Goal: Task Accomplishment & Management: Manage account settings

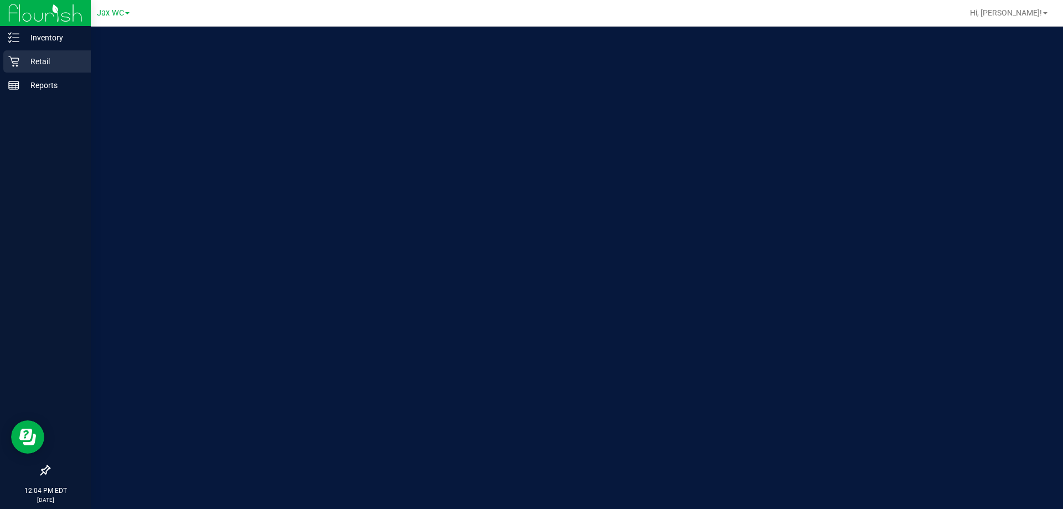
click at [25, 63] on p "Retail" at bounding box center [52, 61] width 66 height 13
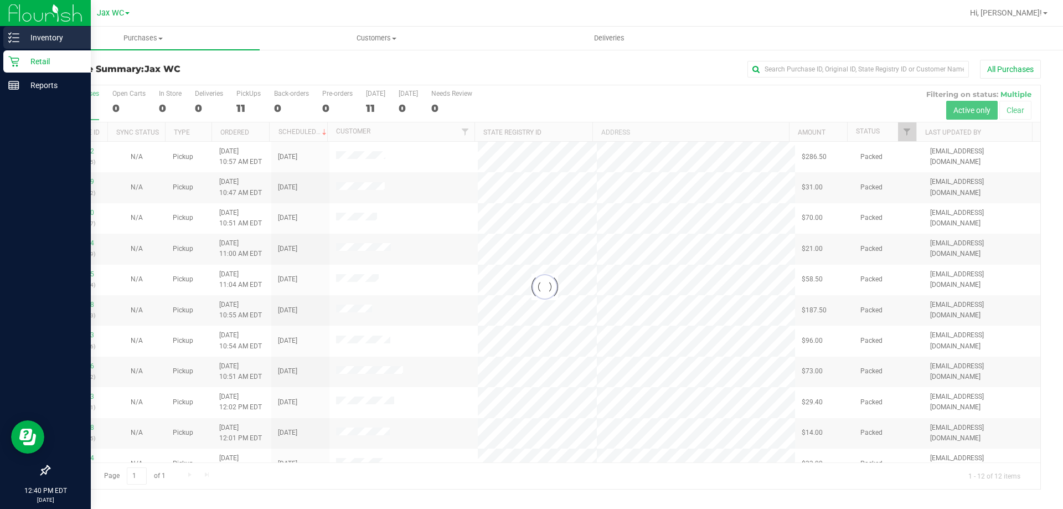
click at [31, 33] on p "Inventory" at bounding box center [52, 37] width 66 height 13
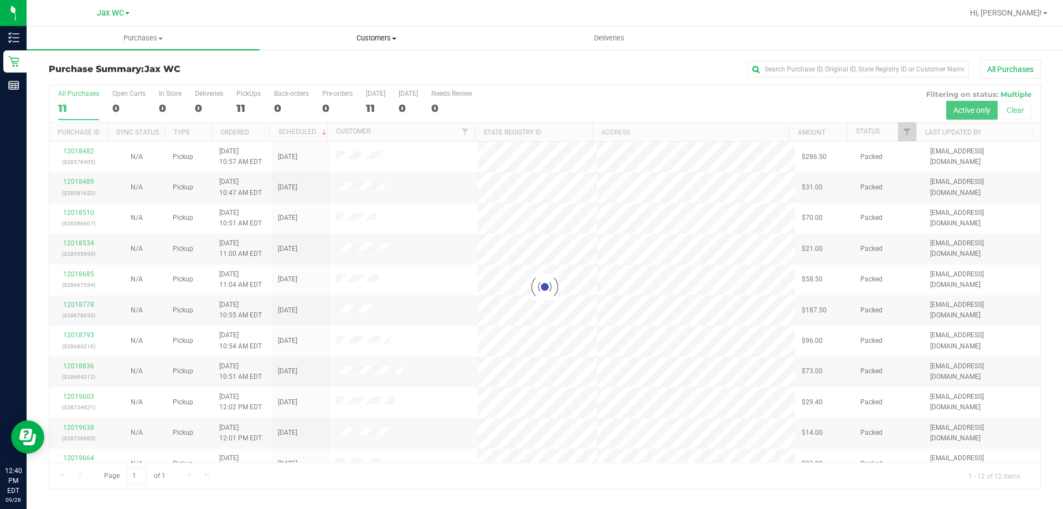
click at [376, 38] on span "Customers" at bounding box center [376, 38] width 232 height 10
click at [374, 68] on li "All customers" at bounding box center [376, 66] width 233 height 13
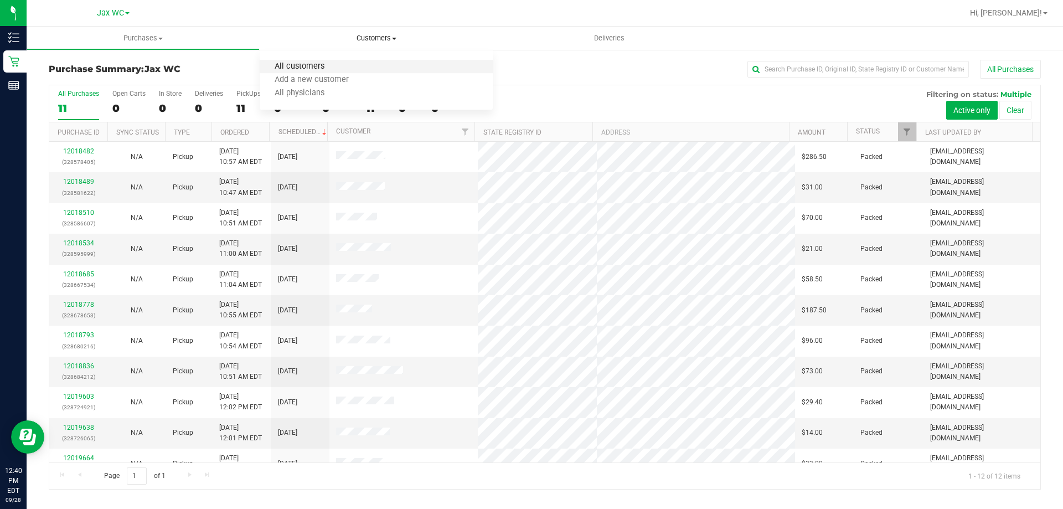
click at [304, 70] on span "All customers" at bounding box center [300, 66] width 80 height 9
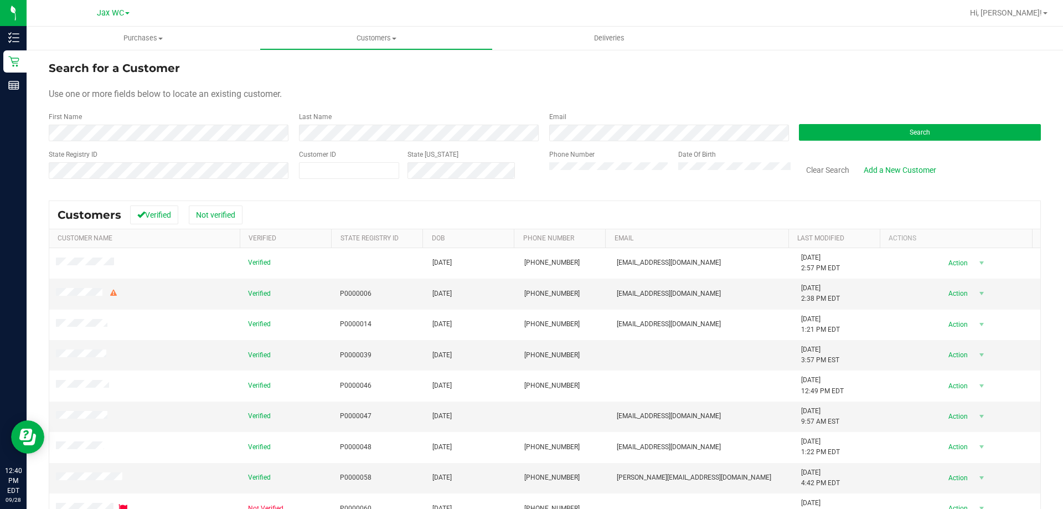
click at [341, 123] on div "Last Name" at bounding box center [416, 126] width 250 height 29
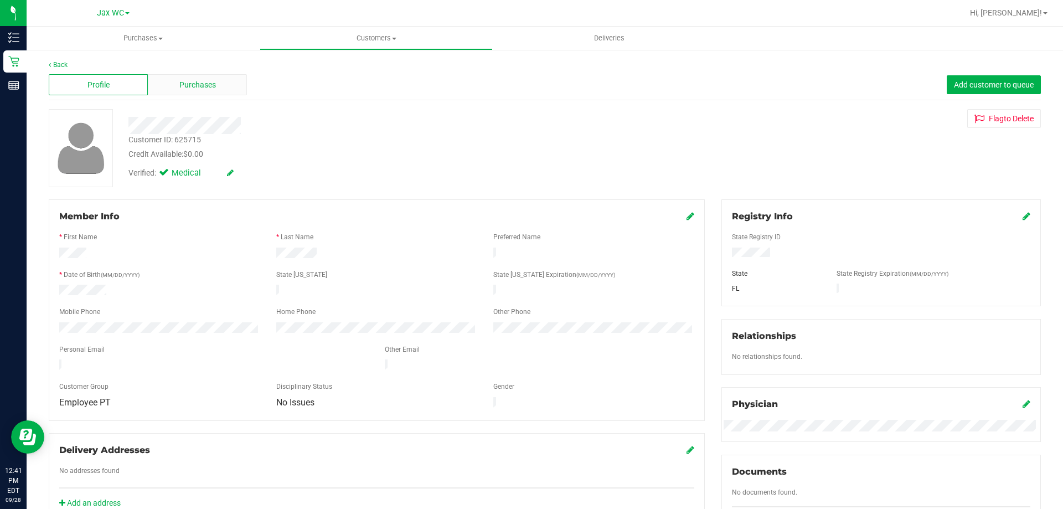
click at [186, 78] on div "Purchases" at bounding box center [197, 84] width 99 height 21
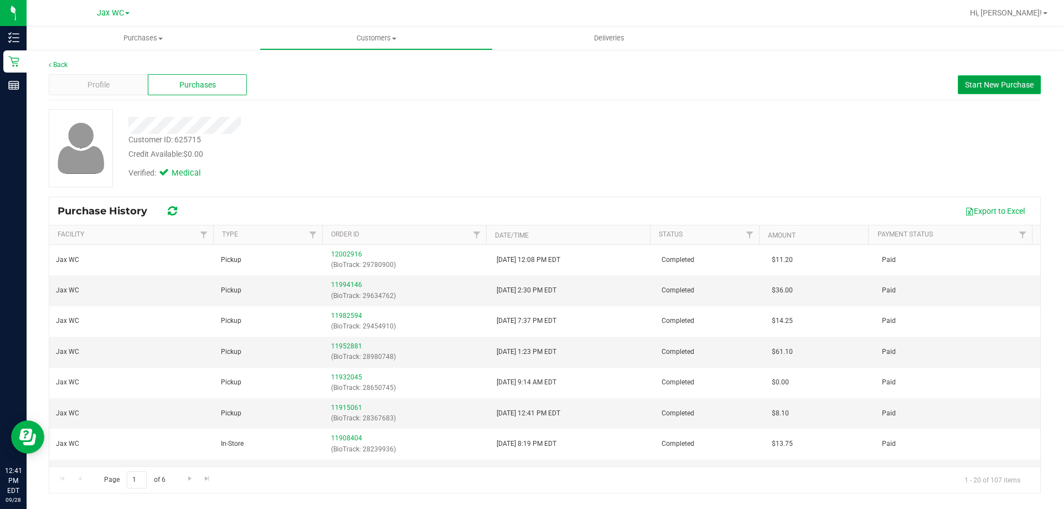
click at [995, 86] on span "Start New Purchase" at bounding box center [999, 84] width 69 height 9
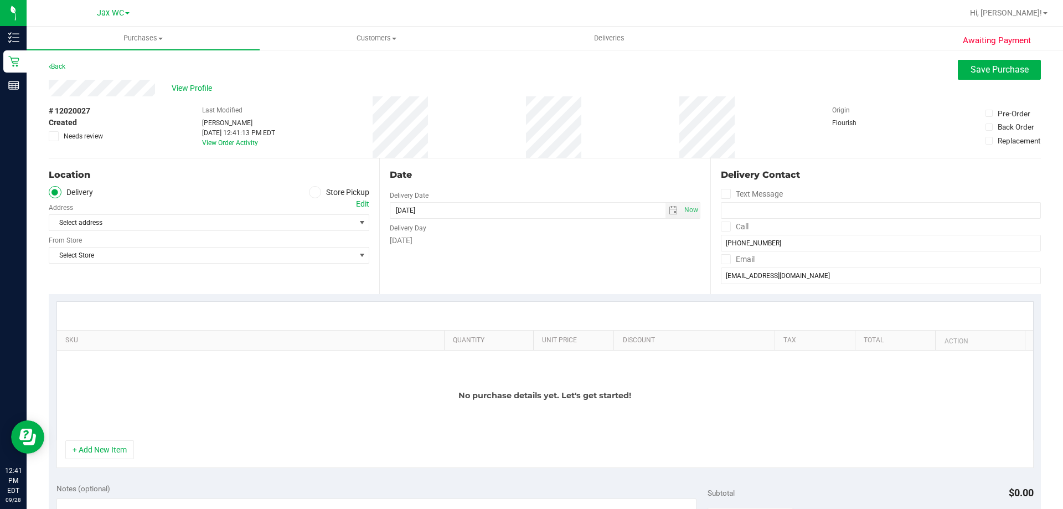
click at [312, 192] on icon at bounding box center [315, 192] width 7 height 0
click at [0, 0] on input "Store Pickup" at bounding box center [0, 0] width 0 height 0
click at [263, 225] on span "Select Store" at bounding box center [202, 223] width 306 height 16
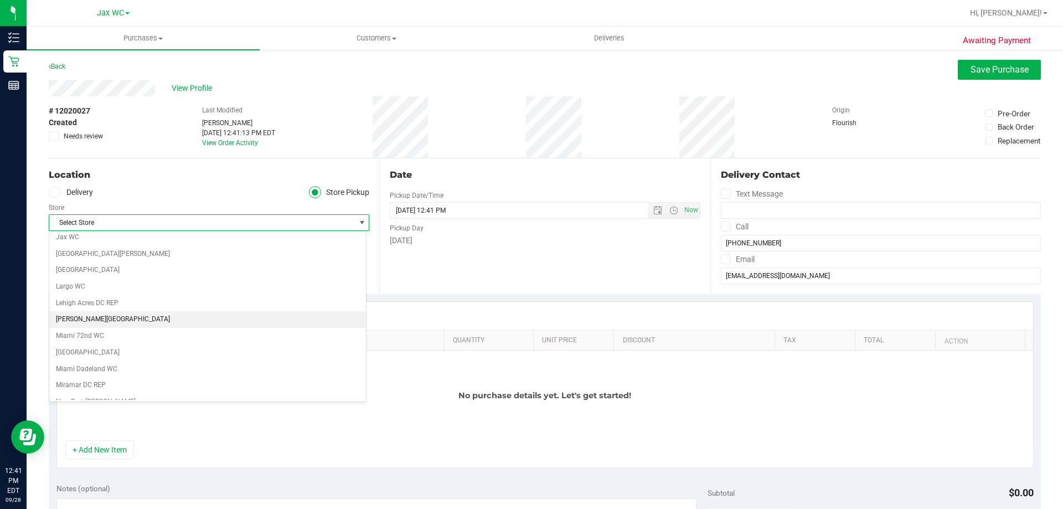
scroll to position [221, 0]
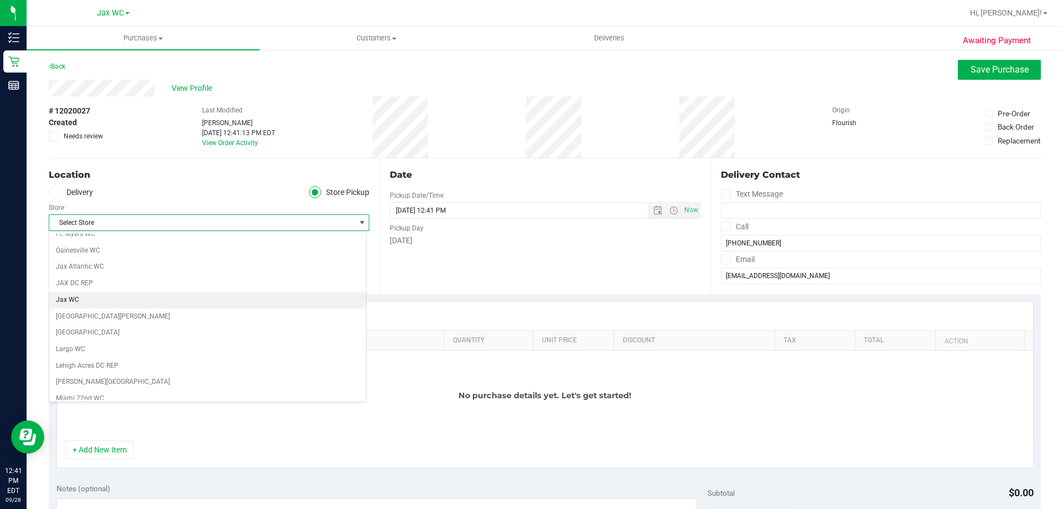
click at [107, 300] on li "Jax WC" at bounding box center [207, 300] width 317 height 17
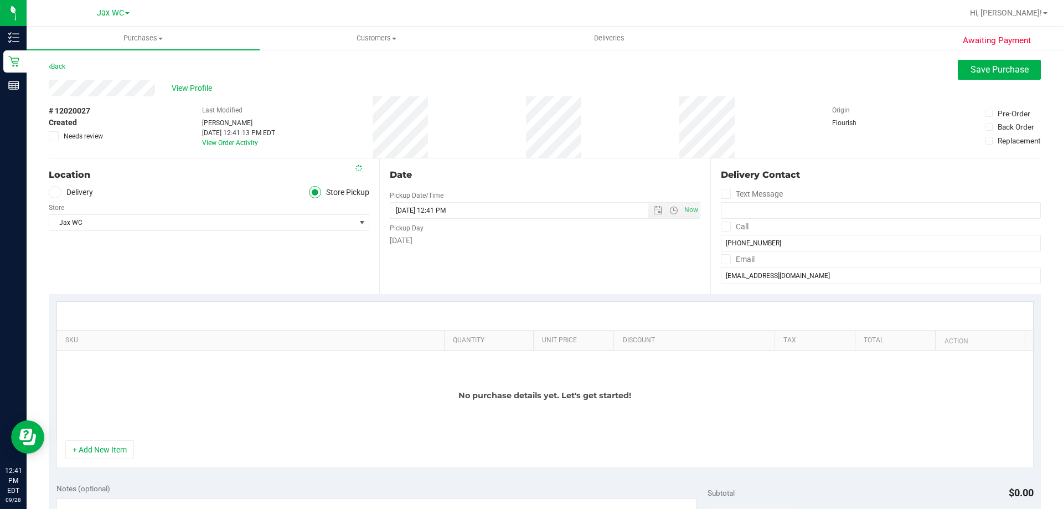
click at [143, 278] on div "Location Delivery Store Pickup Store Jax WC Select Store Bonita Springs WC Boyn…" at bounding box center [214, 226] width 331 height 136
click at [99, 452] on button "+ Add New Item" at bounding box center [99, 449] width 69 height 19
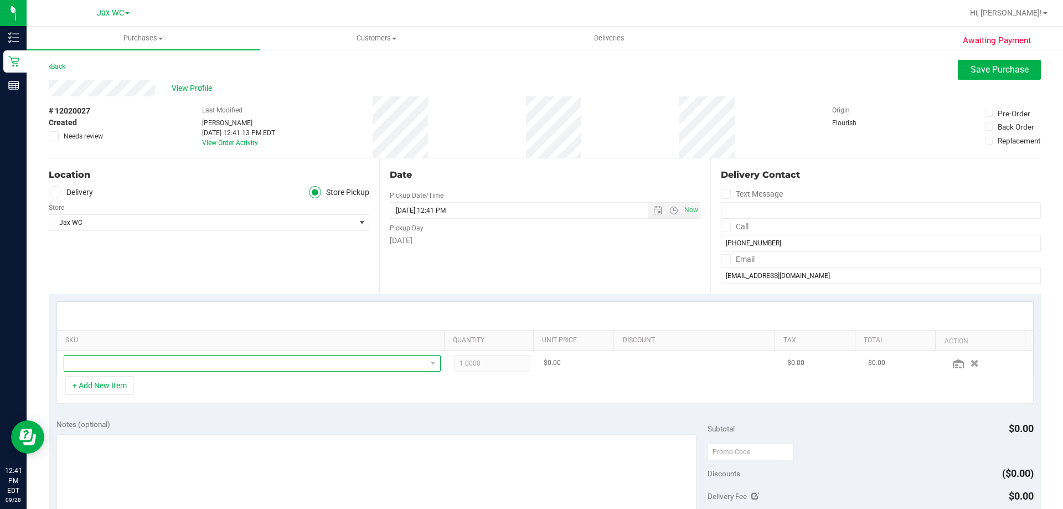
click at [153, 370] on span "NO DATA FOUND" at bounding box center [245, 363] width 362 height 16
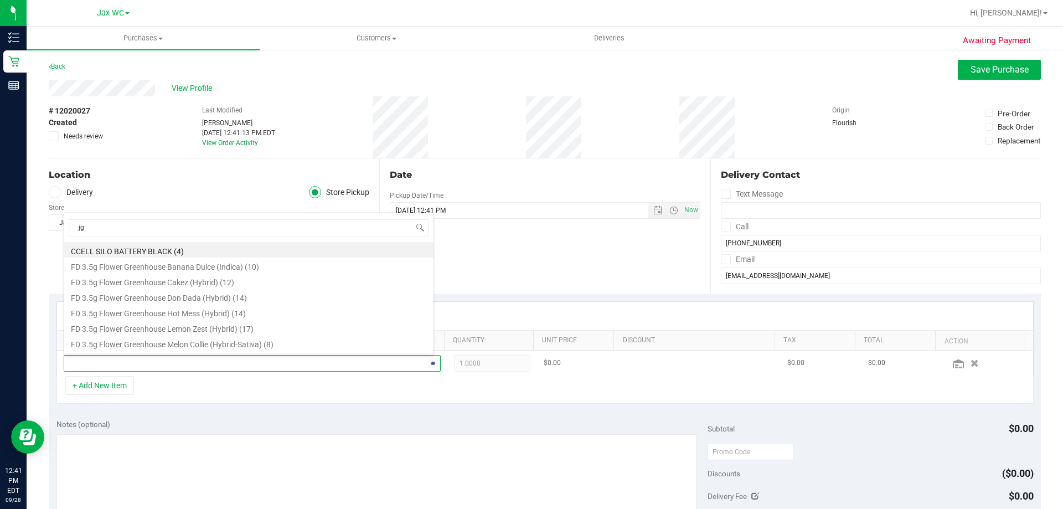
scroll to position [0, 0]
type input "jgn"
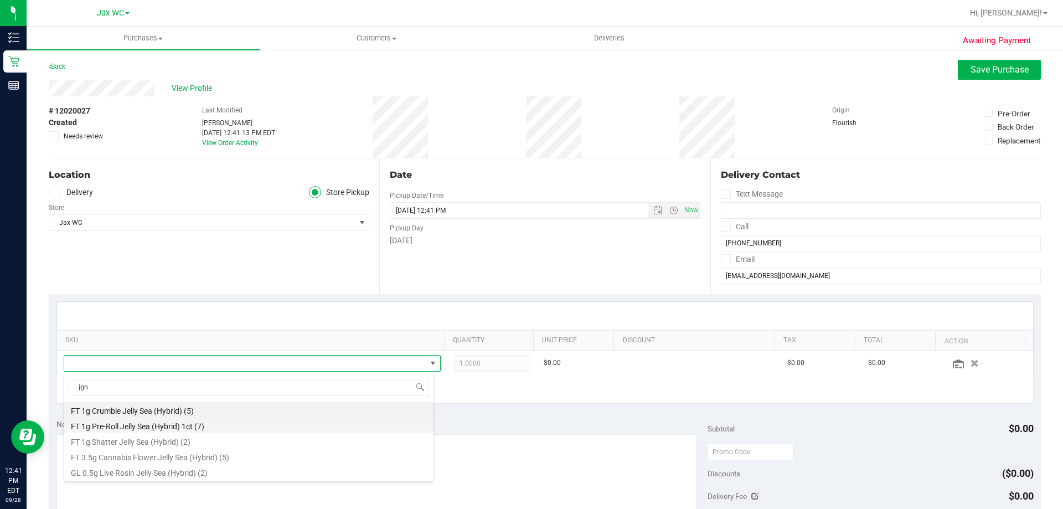
click at [190, 430] on li "FT 1g Pre-Roll Jelly Sea (Hybrid) 1ct (7)" at bounding box center [248, 425] width 369 height 16
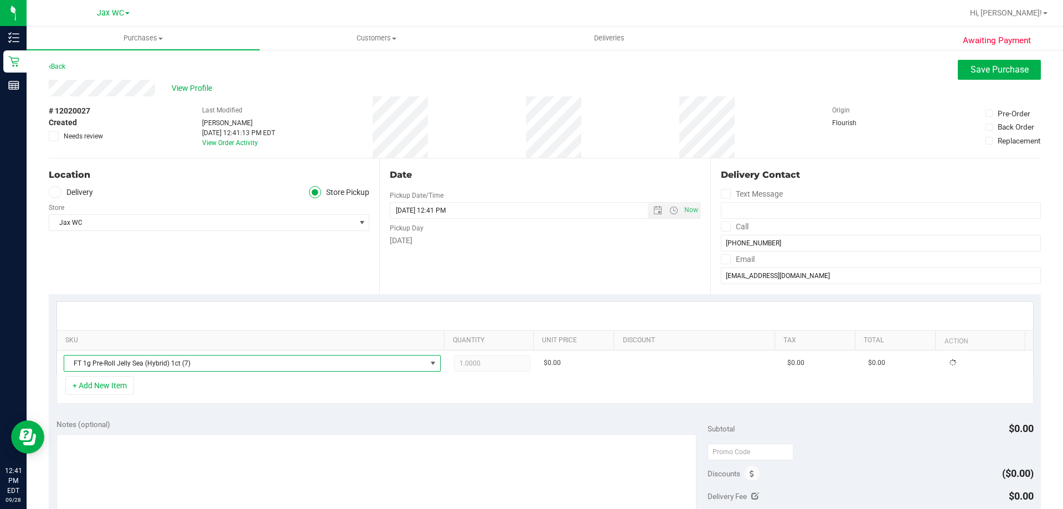
click at [301, 402] on div "+ Add New Item" at bounding box center [544, 390] width 977 height 28
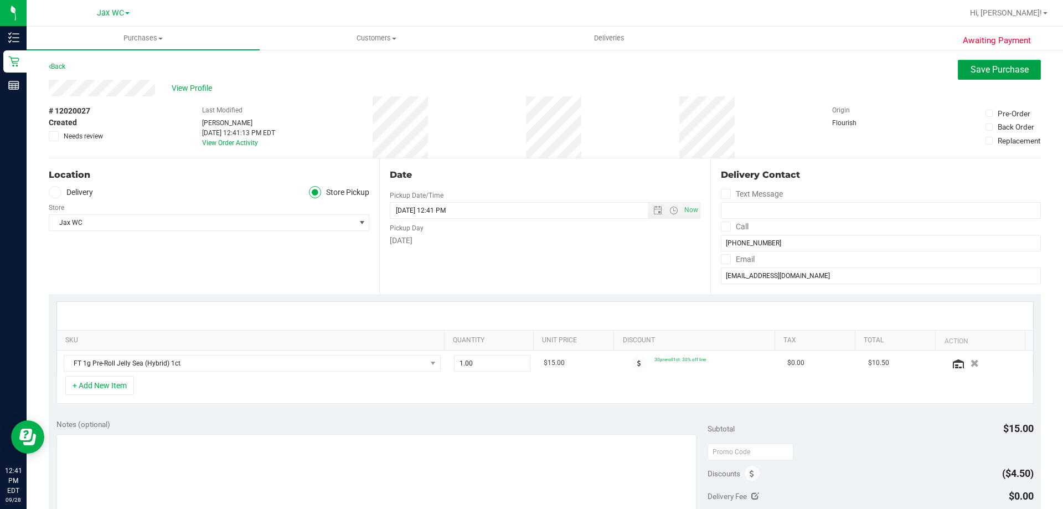
click at [967, 63] on button "Save Purchase" at bounding box center [999, 70] width 83 height 20
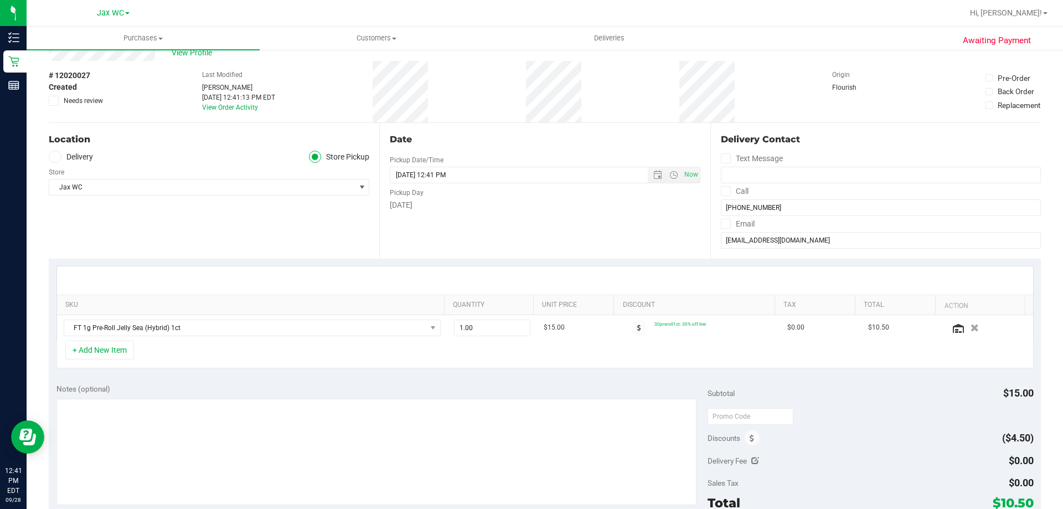
scroll to position [55, 0]
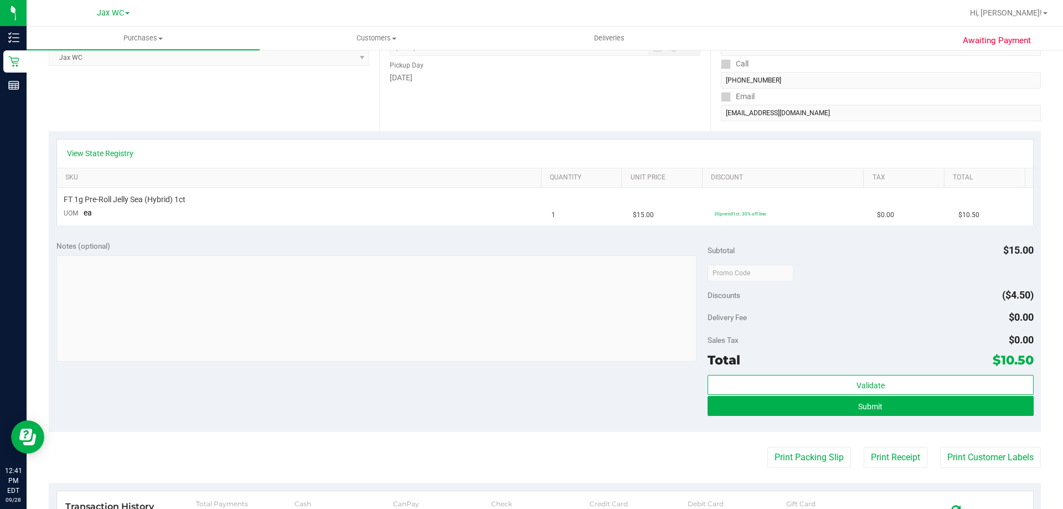
scroll to position [277, 0]
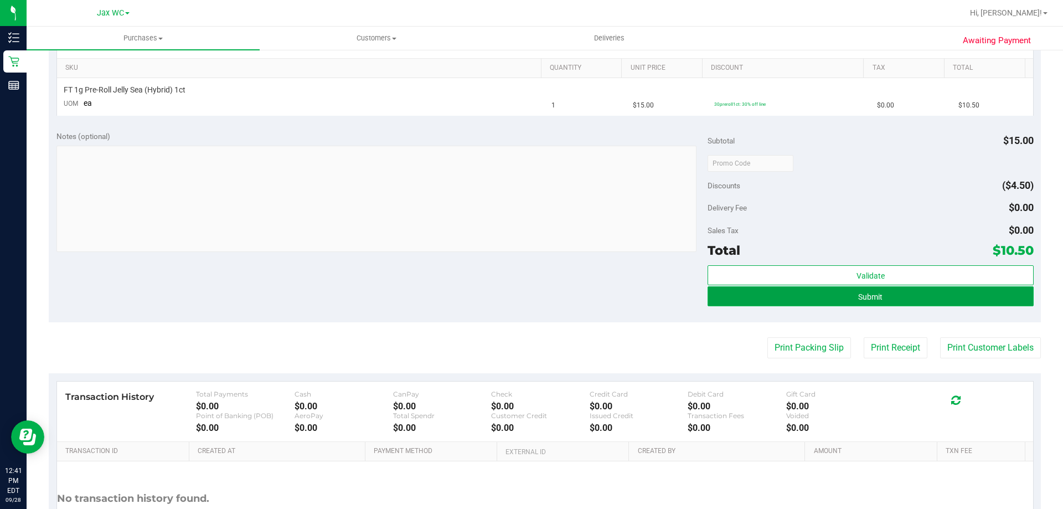
click at [874, 292] on span "Submit" at bounding box center [870, 296] width 24 height 9
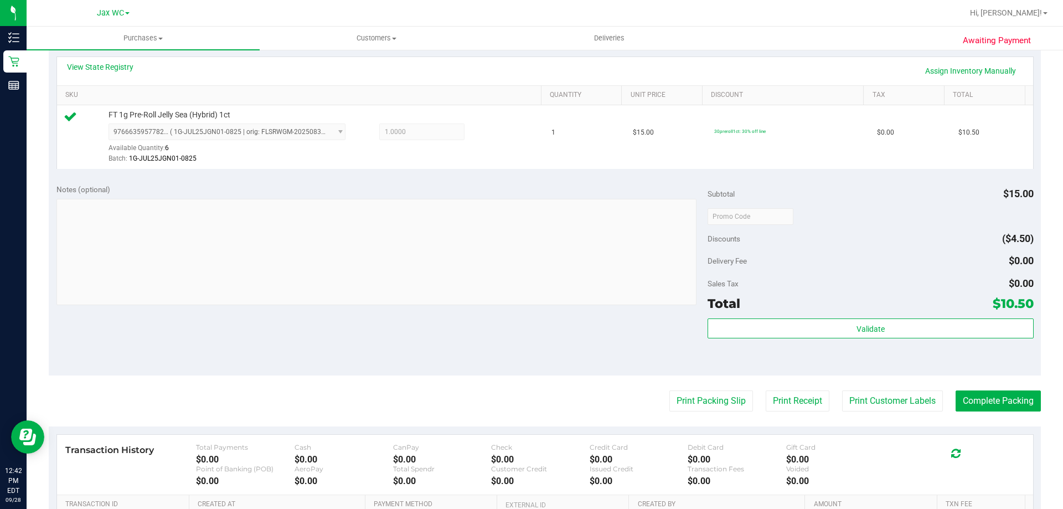
scroll to position [341, 0]
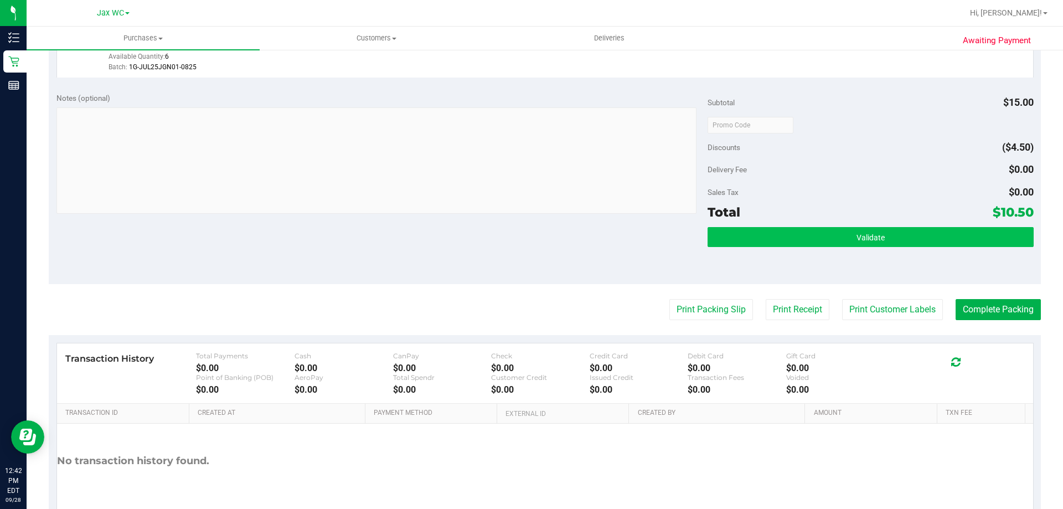
drag, startPoint x: 909, startPoint y: 252, endPoint x: 907, endPoint y: 243, distance: 10.1
click at [909, 252] on div "Validate" at bounding box center [871, 252] width 326 height 50
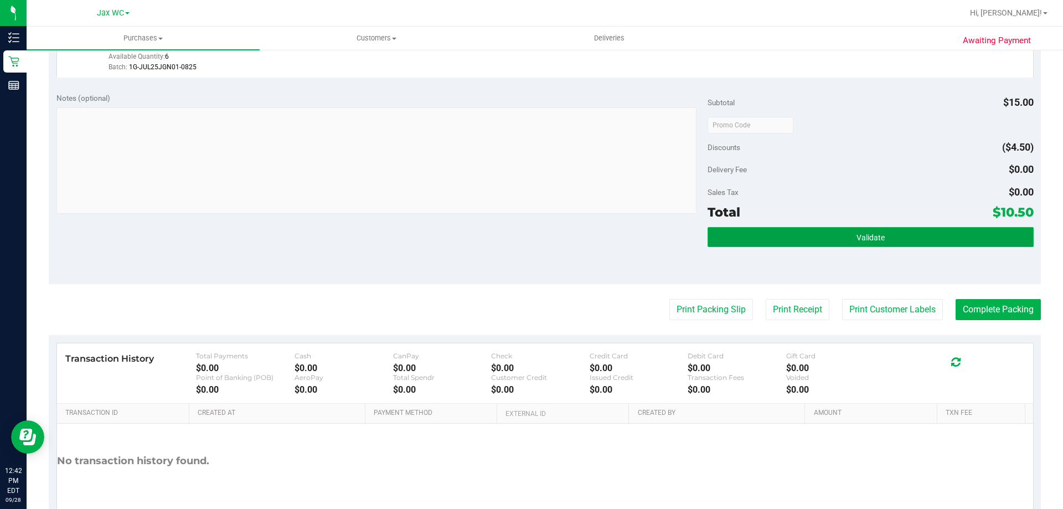
click at [907, 240] on button "Validate" at bounding box center [871, 237] width 326 height 20
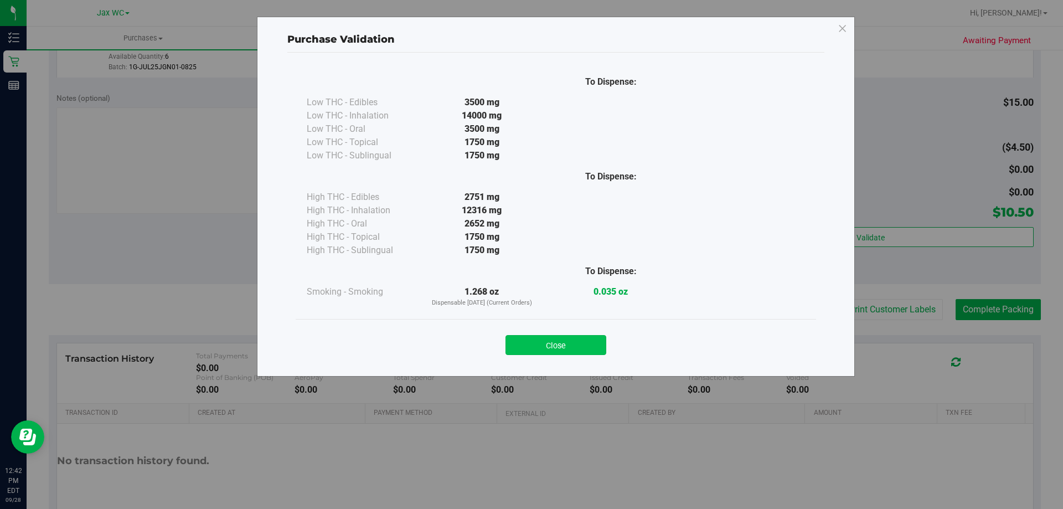
click at [568, 349] on button "Close" at bounding box center [556, 345] width 101 height 20
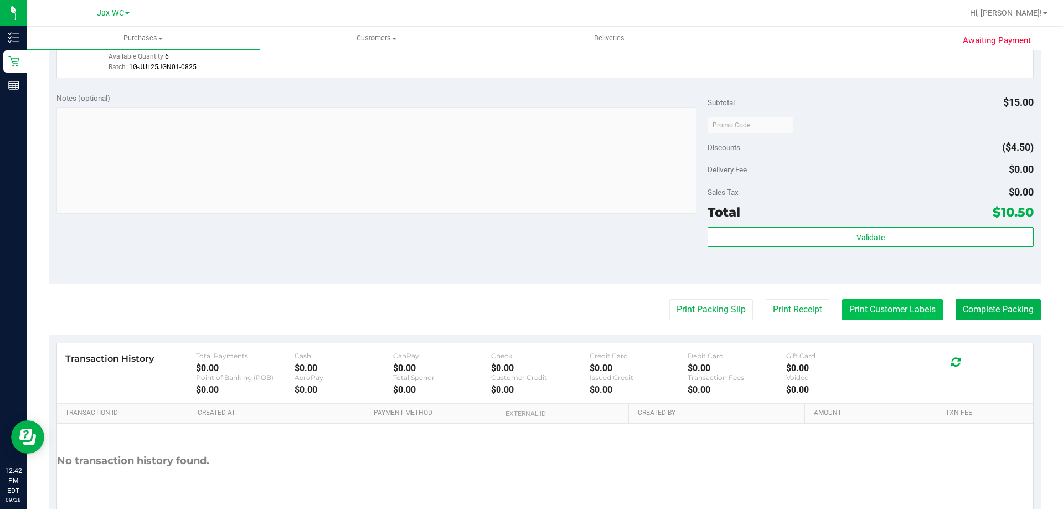
click at [899, 317] on button "Print Customer Labels" at bounding box center [892, 309] width 101 height 21
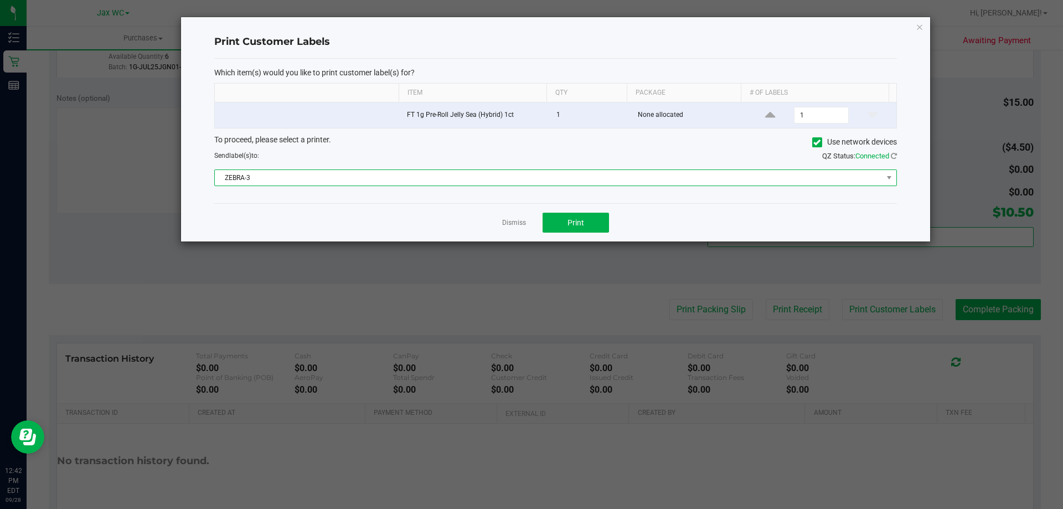
click at [538, 170] on span "ZEBRA-3" at bounding box center [549, 178] width 668 height 16
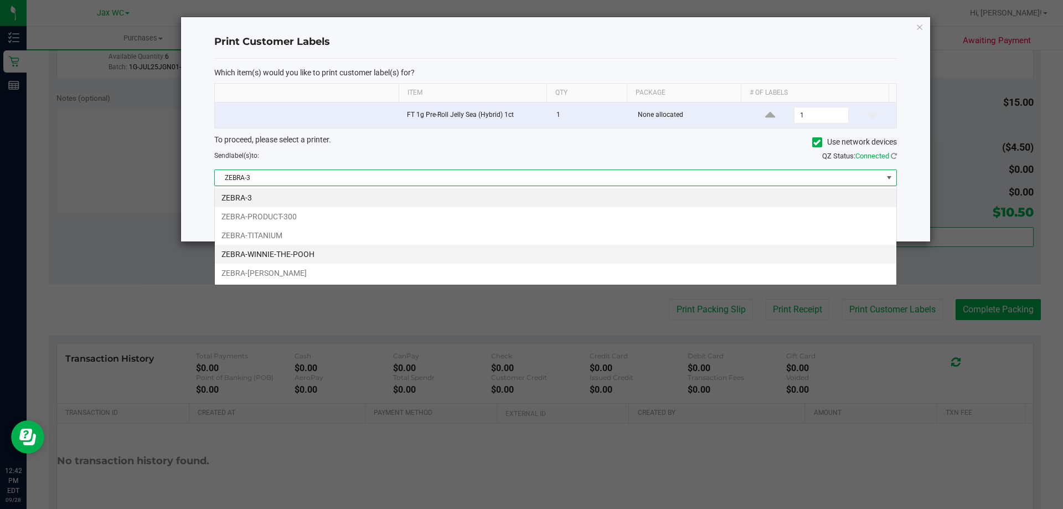
scroll to position [17, 682]
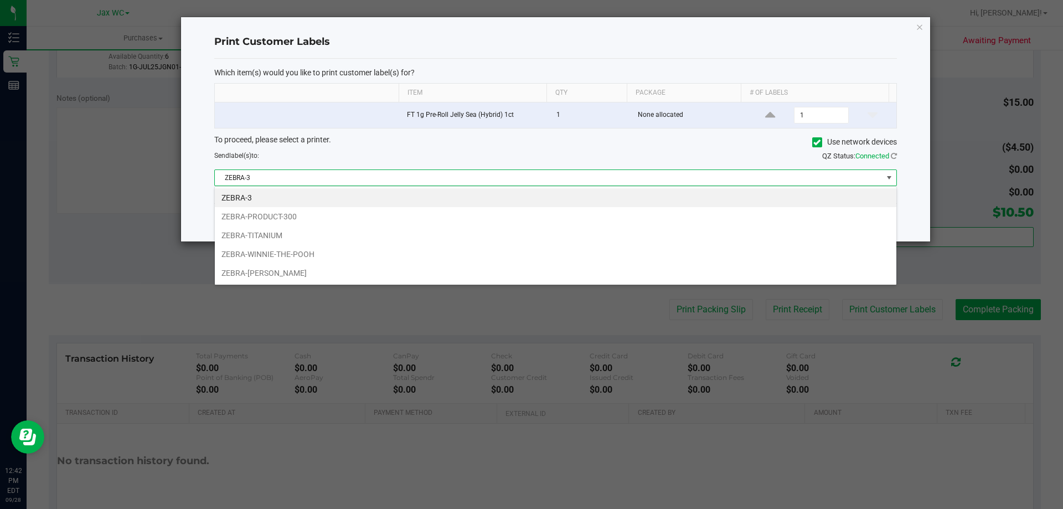
click at [337, 259] on li "ZEBRA-WINNIE-THE-POOH" at bounding box center [556, 254] width 682 height 19
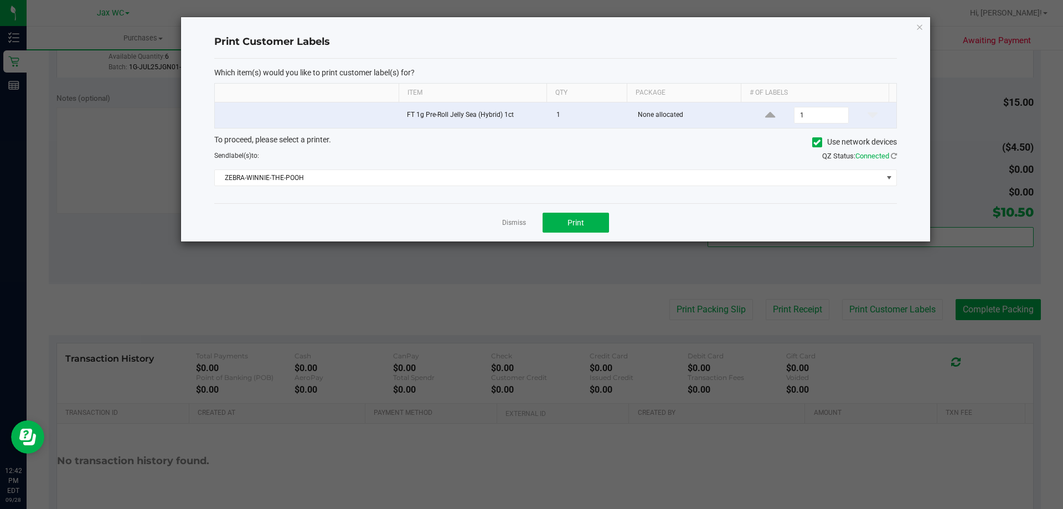
click at [358, 222] on div "Dismiss Print" at bounding box center [555, 222] width 683 height 38
click at [376, 176] on span "ZEBRA-WINNIE-THE-POOH" at bounding box center [549, 178] width 668 height 16
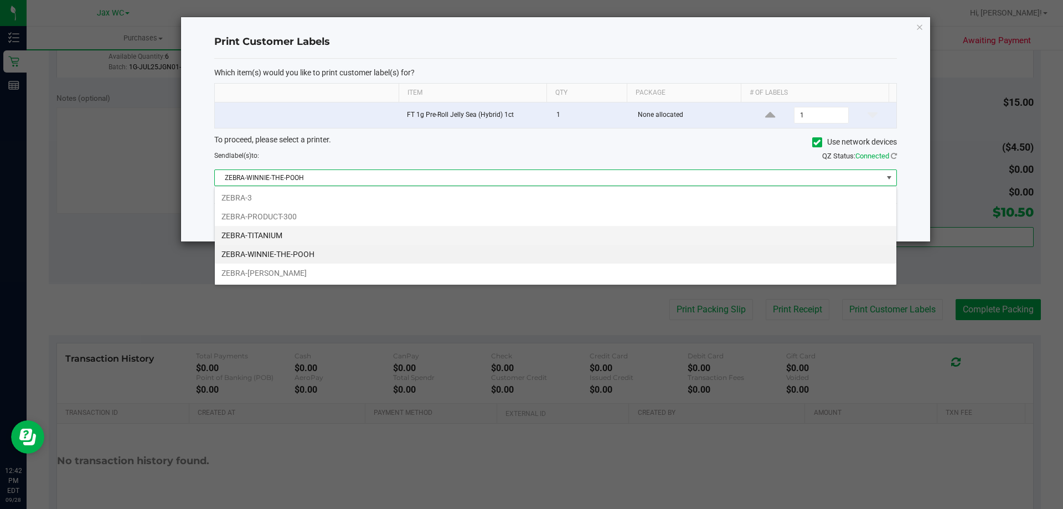
click at [300, 239] on li "ZEBRA-TITANIUM" at bounding box center [556, 235] width 682 height 19
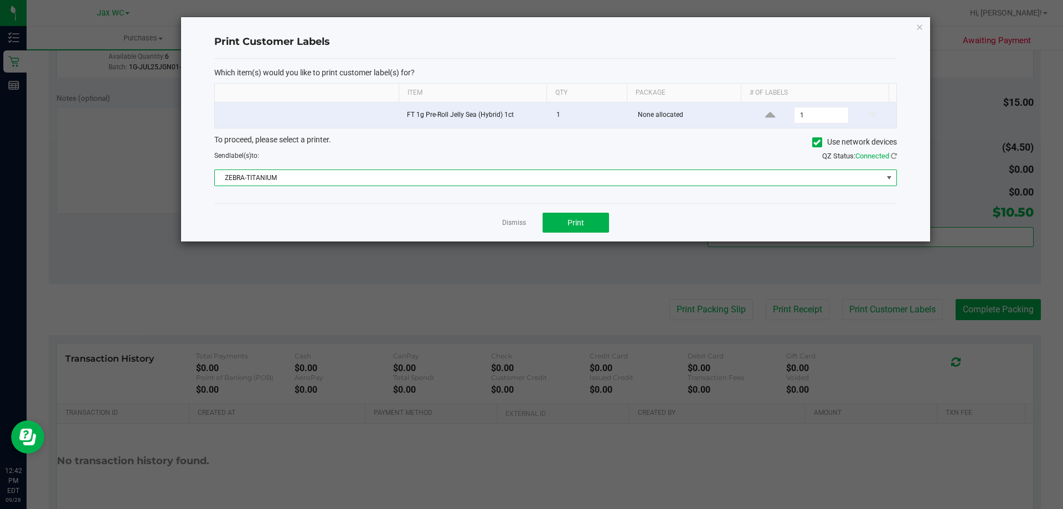
click at [314, 227] on div "Dismiss Print" at bounding box center [555, 222] width 683 height 38
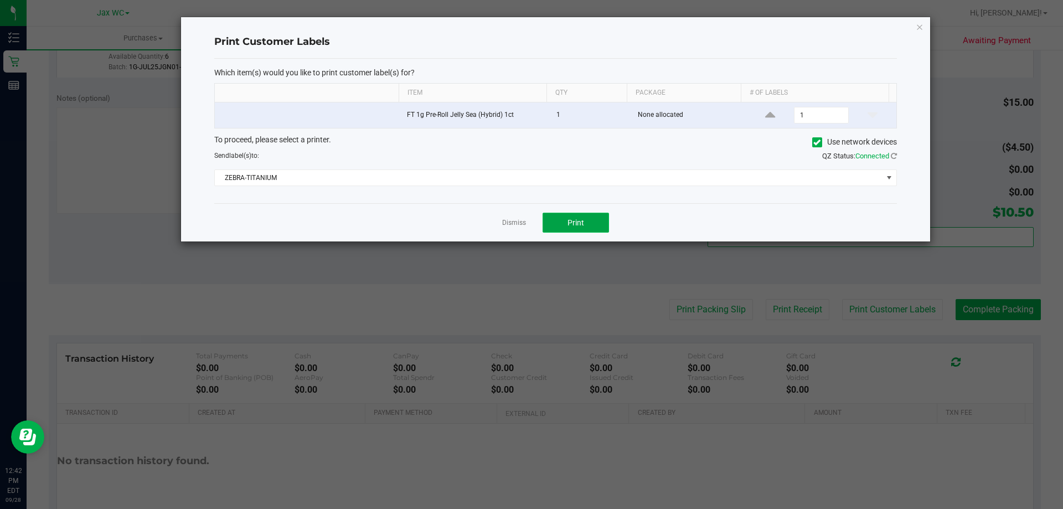
click at [575, 225] on span "Print" at bounding box center [576, 222] width 17 height 9
click at [924, 30] on div "Print Customer Labels Which item(s) would you like to print customer label(s) f…" at bounding box center [555, 129] width 749 height 224
click at [919, 29] on icon "button" at bounding box center [920, 26] width 8 height 13
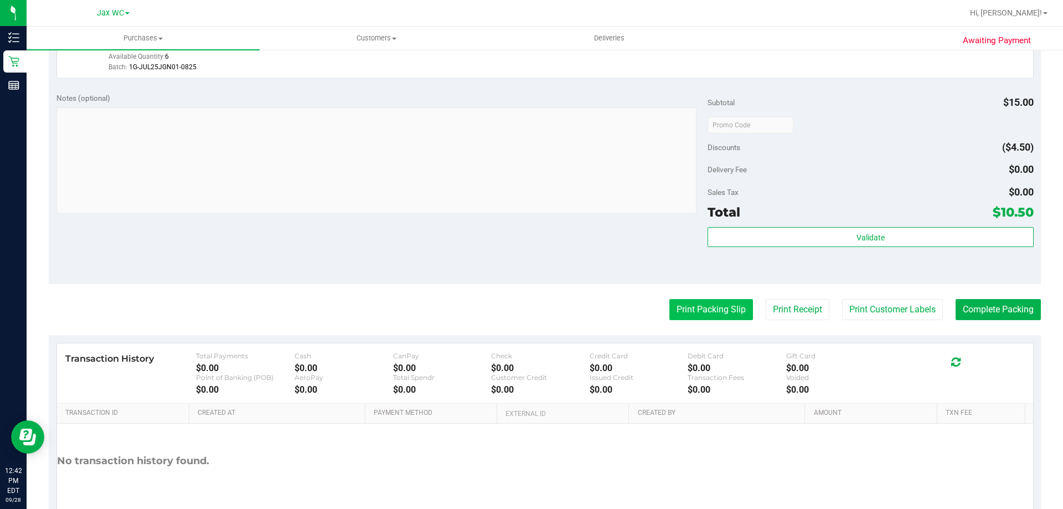
click at [669, 318] on button "Print Packing Slip" at bounding box center [711, 309] width 84 height 21
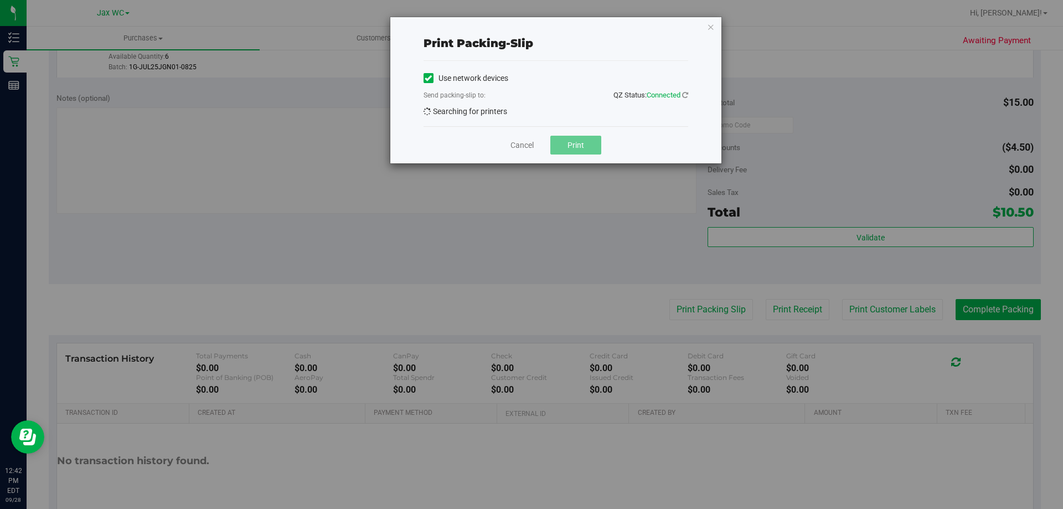
click at [364, 47] on div "Print packing-slip Use network devices Send packing-slip to: QZ Status: Connect…" at bounding box center [536, 90] width 372 height 147
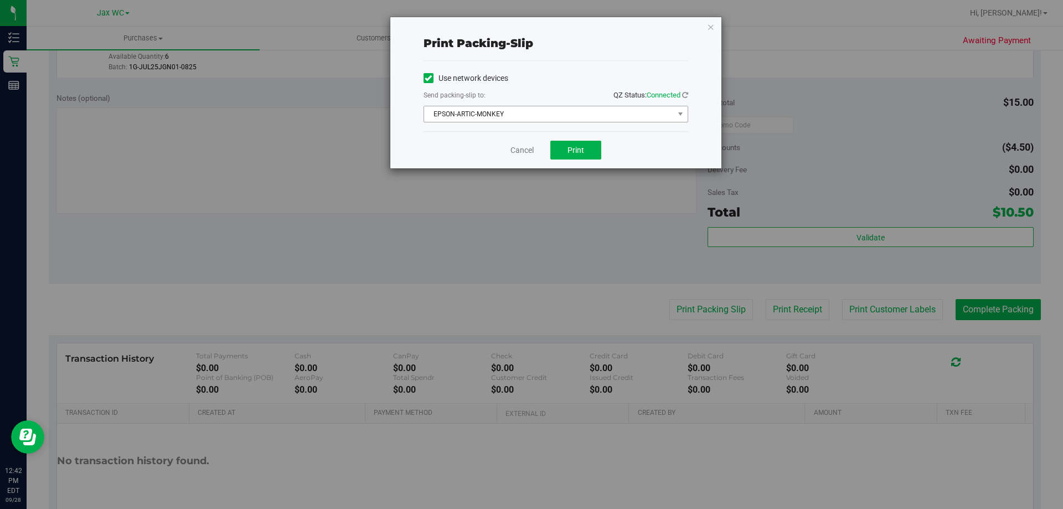
click at [492, 112] on span "EPSON-ARTIC-MONKEY" at bounding box center [549, 114] width 250 height 16
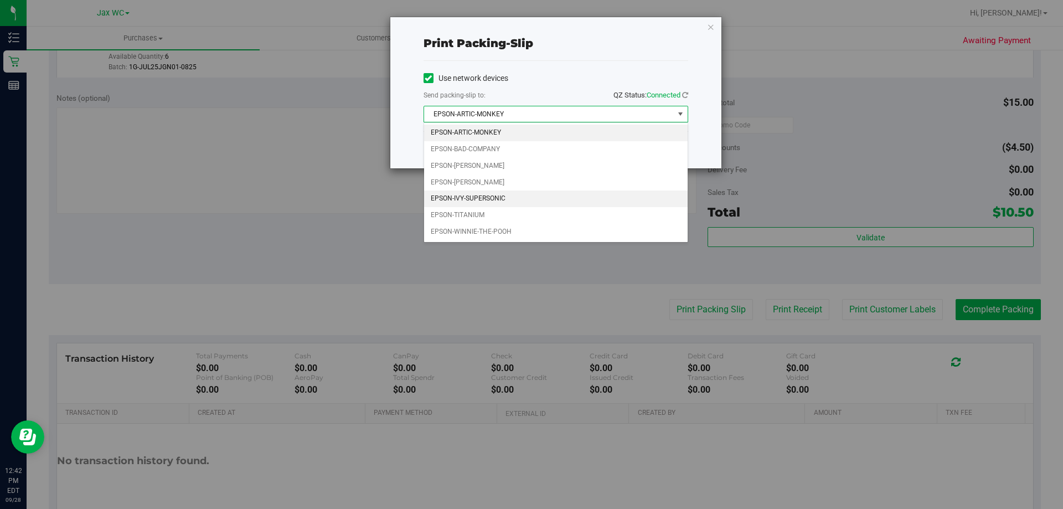
click at [466, 205] on li "EPSON-IVY-SUPERSONIC" at bounding box center [556, 198] width 264 height 17
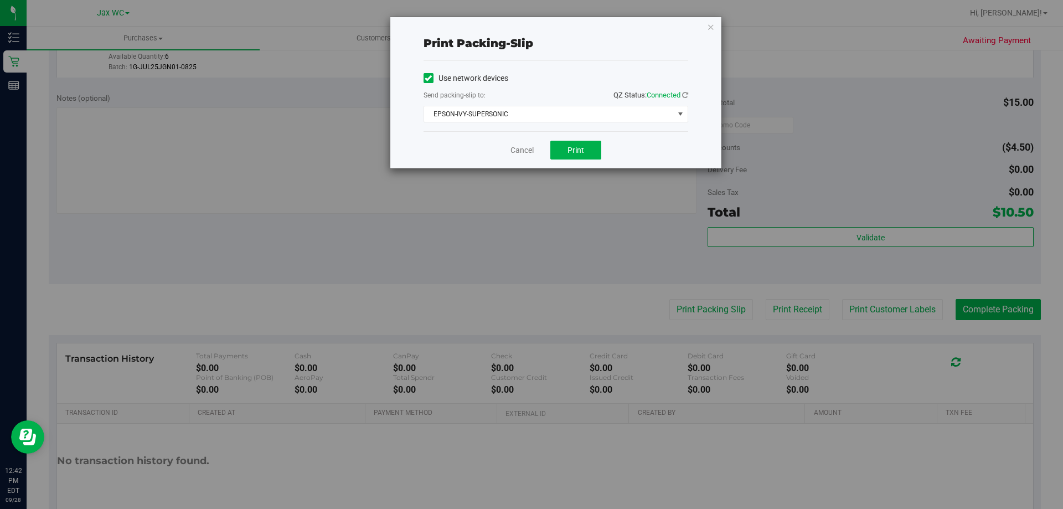
click at [481, 125] on div "Use network devices Send packing-slip to: QZ Status: Connected EPSON-IVY-SUPERS…" at bounding box center [556, 96] width 265 height 70
click at [486, 117] on span "EPSON-IVY-SUPERSONIC" at bounding box center [549, 114] width 250 height 16
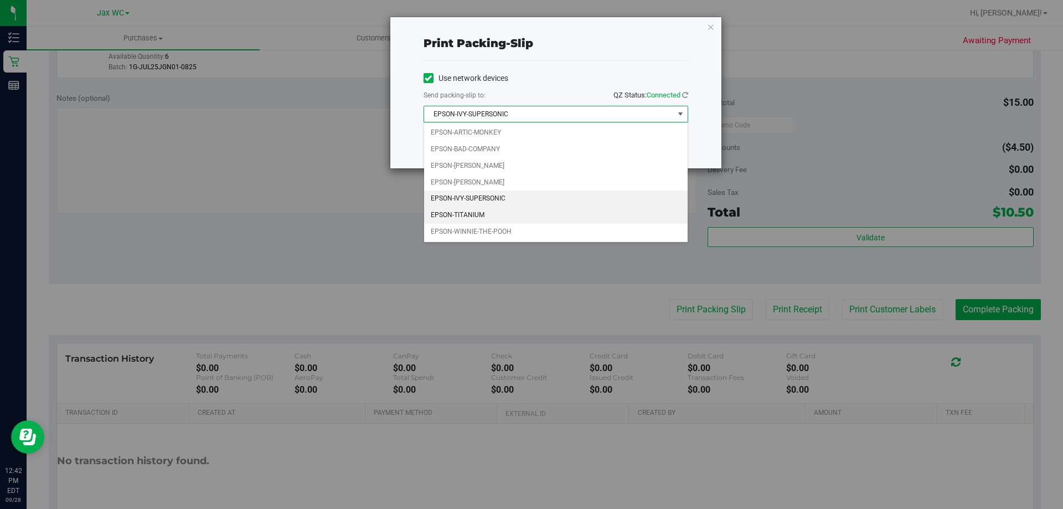
click at [473, 212] on li "EPSON-TITANIUM" at bounding box center [556, 215] width 264 height 17
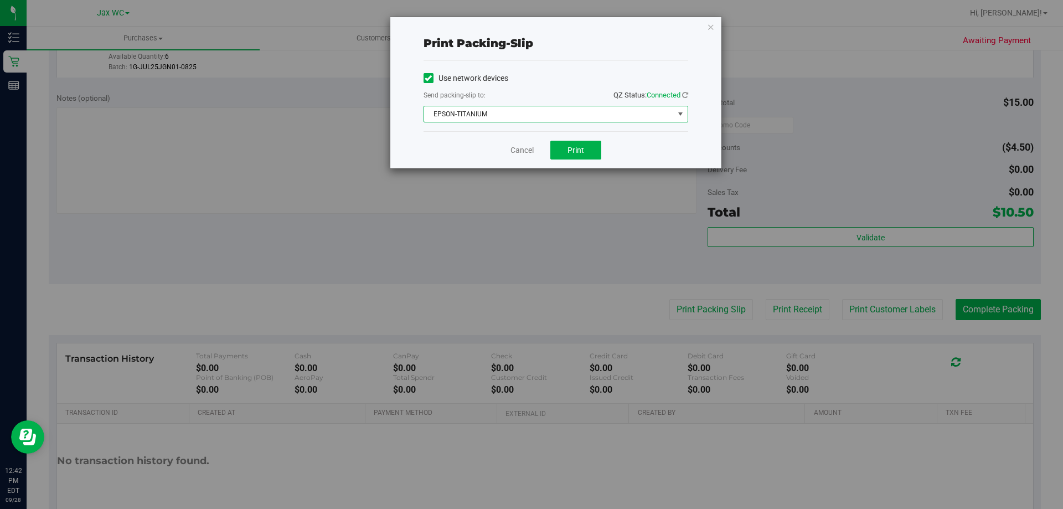
click at [475, 143] on div "Cancel Print" at bounding box center [556, 149] width 265 height 37
click at [575, 149] on span "Print" at bounding box center [576, 150] width 17 height 9
click at [710, 23] on icon "button" at bounding box center [711, 26] width 8 height 13
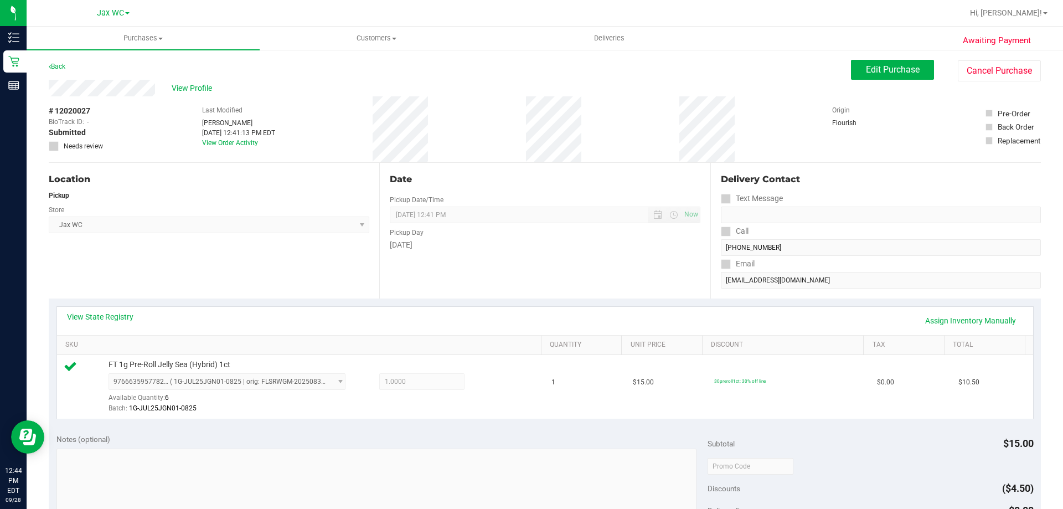
scroll to position [332, 0]
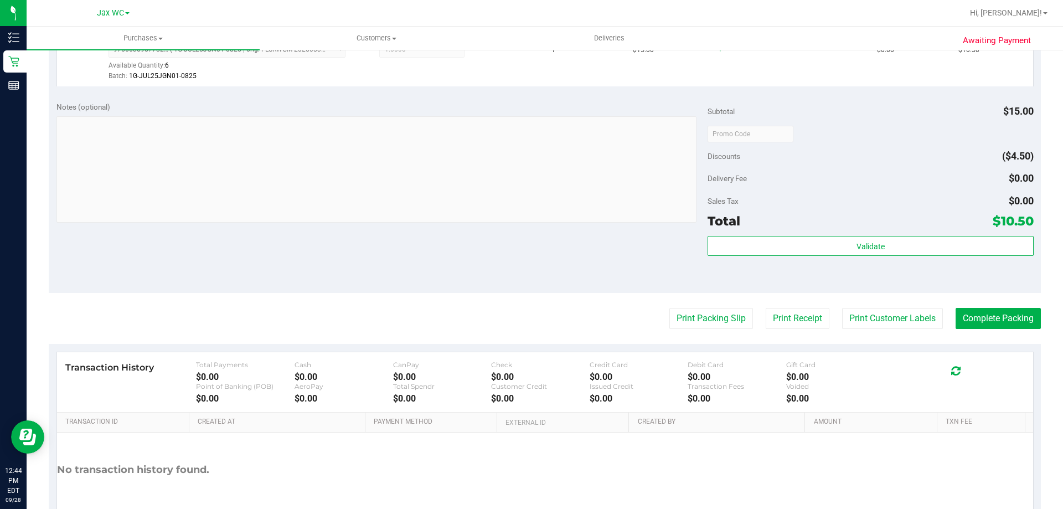
click at [826, 256] on div "Validate" at bounding box center [871, 261] width 326 height 50
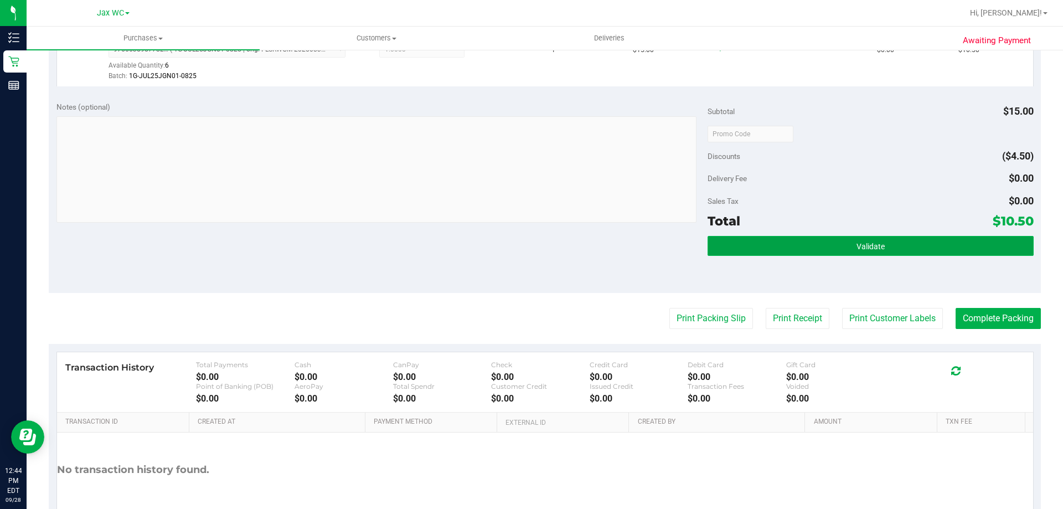
click at [825, 247] on button "Validate" at bounding box center [871, 246] width 326 height 20
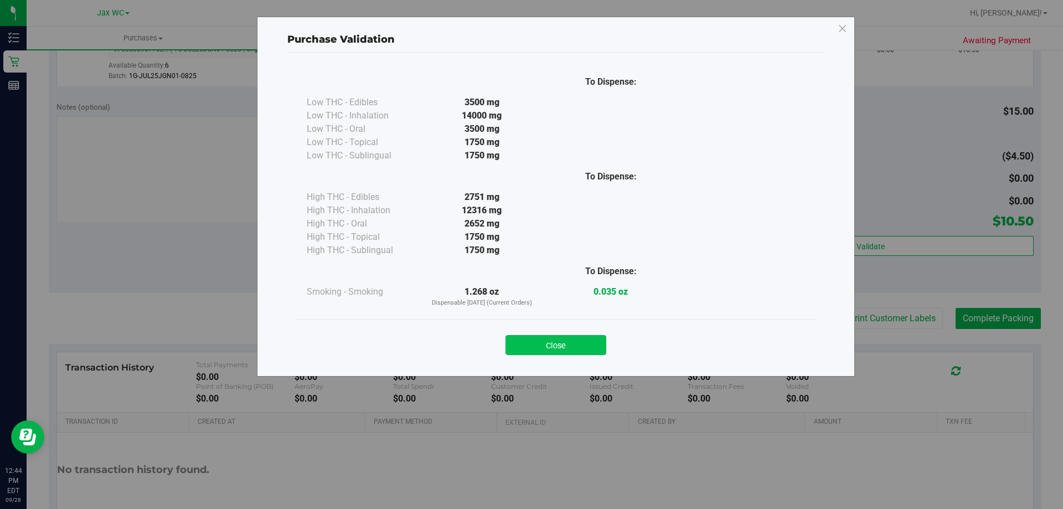
click at [539, 339] on button "Close" at bounding box center [556, 345] width 101 height 20
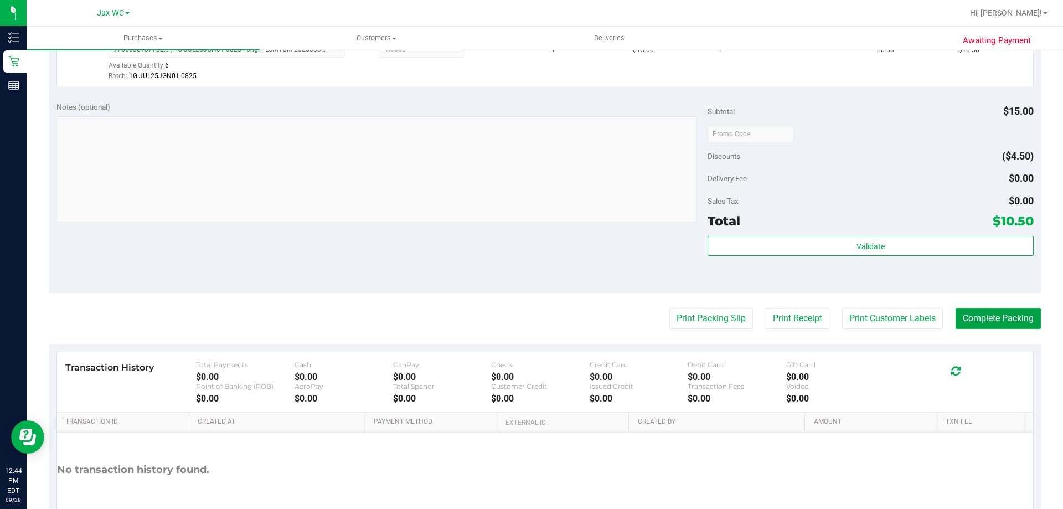
click at [969, 321] on button "Complete Packing" at bounding box center [998, 318] width 85 height 21
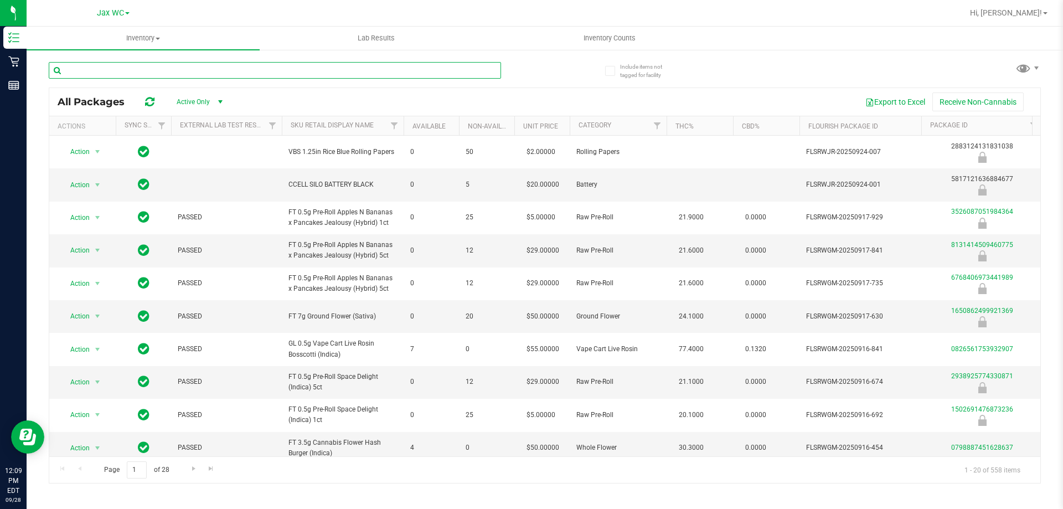
click at [188, 71] on input "text" at bounding box center [275, 70] width 452 height 17
type input "a"
type input "grape"
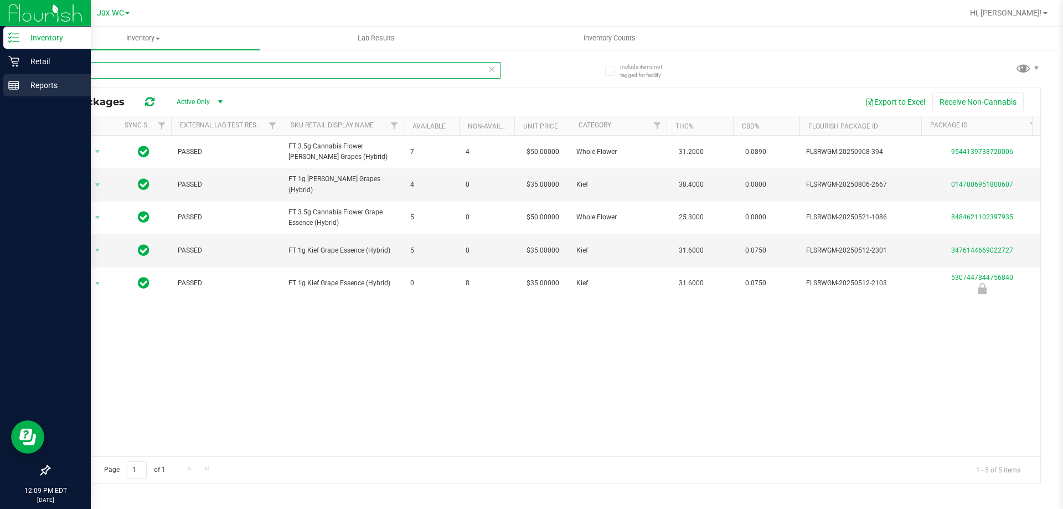
drag, startPoint x: 123, startPoint y: 71, endPoint x: 0, endPoint y: 78, distance: 123.7
click at [0, 78] on div "Inventory Retail Reports 12:09 PM EDT 09/28/2025 09/28 Jax WC Hi, Angela! Inven…" at bounding box center [531, 254] width 1063 height 509
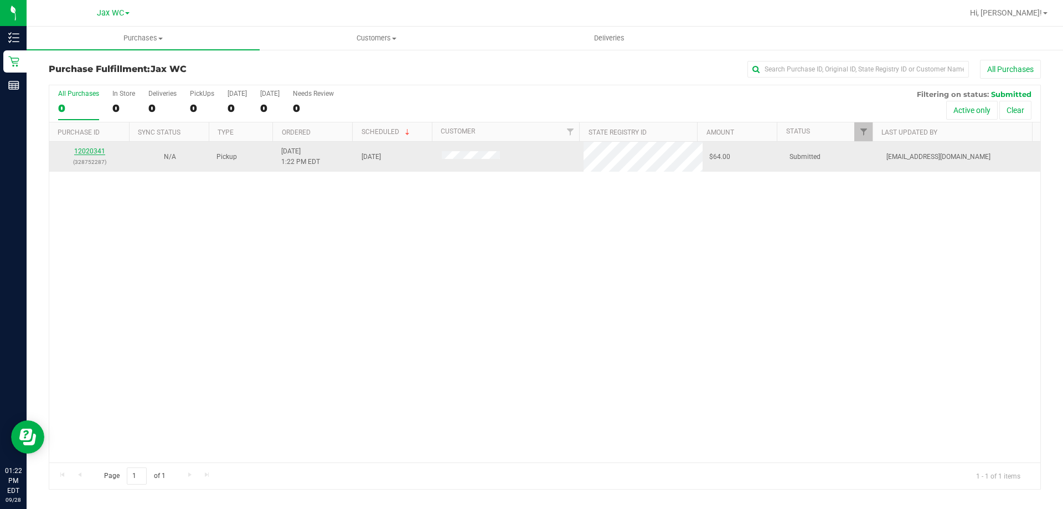
click at [97, 151] on link "12020341" at bounding box center [89, 151] width 31 height 8
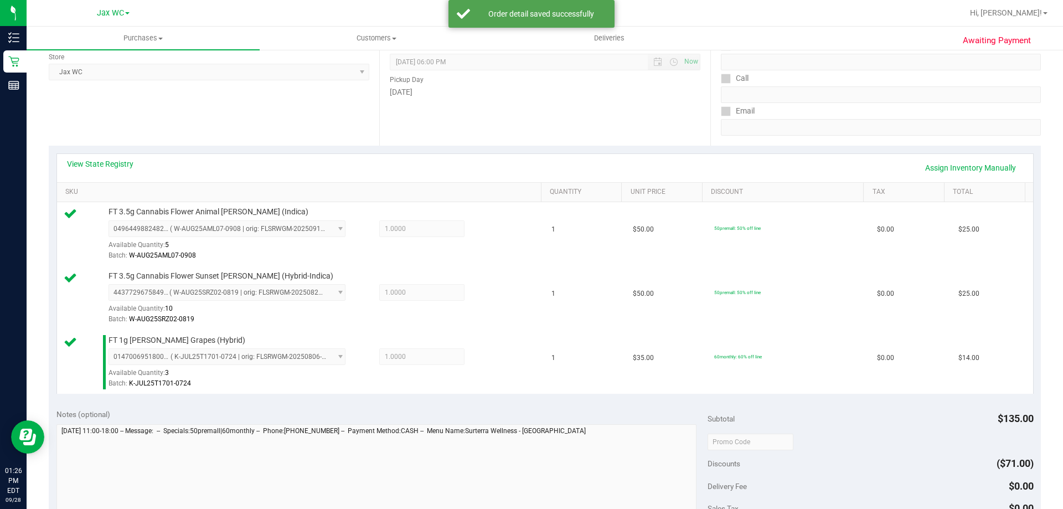
scroll to position [388, 0]
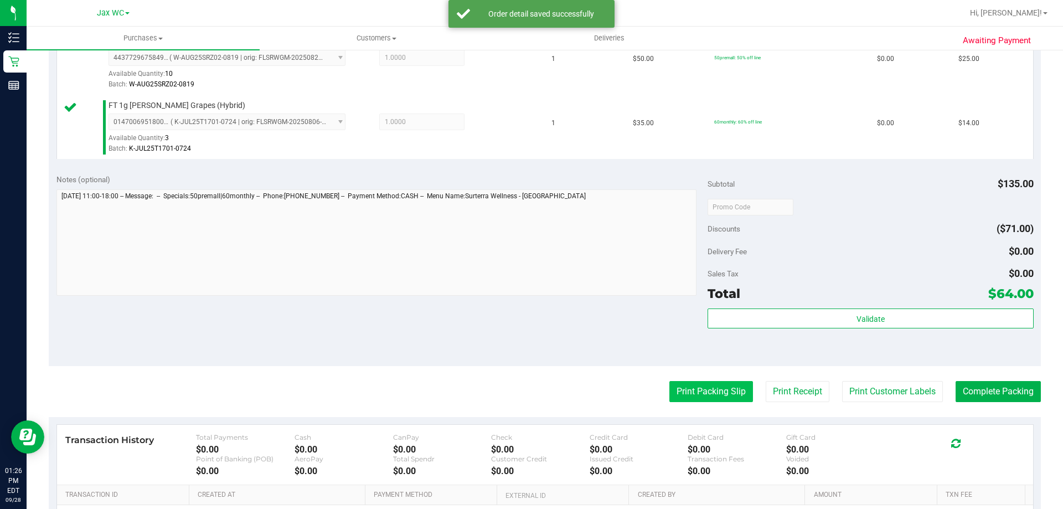
click at [700, 383] on button "Print Packing Slip" at bounding box center [711, 391] width 84 height 21
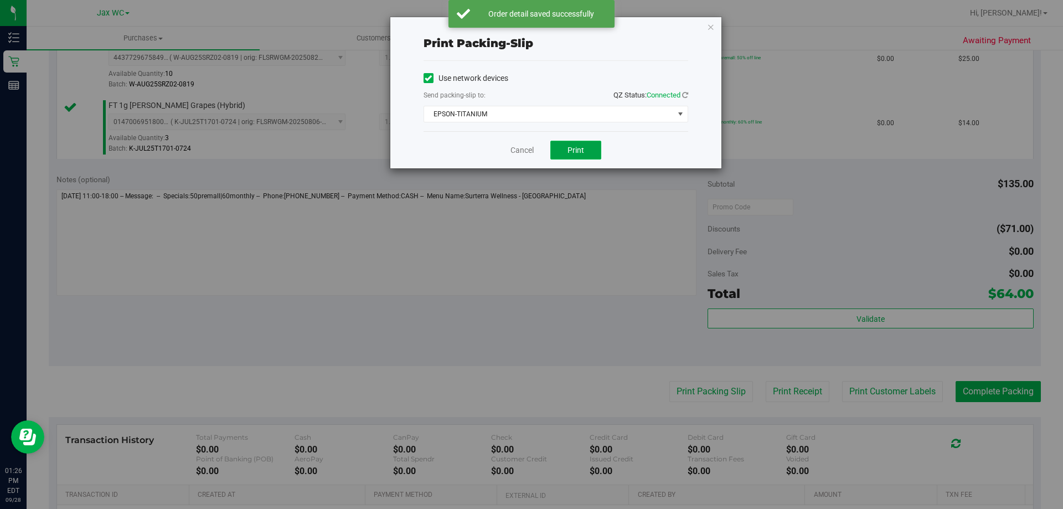
click at [597, 153] on button "Print" at bounding box center [575, 150] width 51 height 19
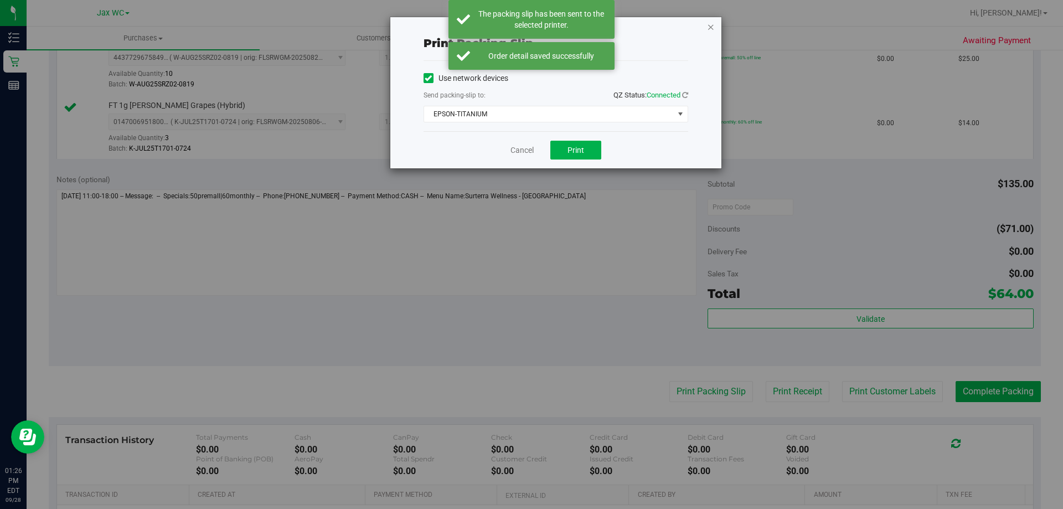
click at [711, 28] on icon "button" at bounding box center [711, 26] width 8 height 13
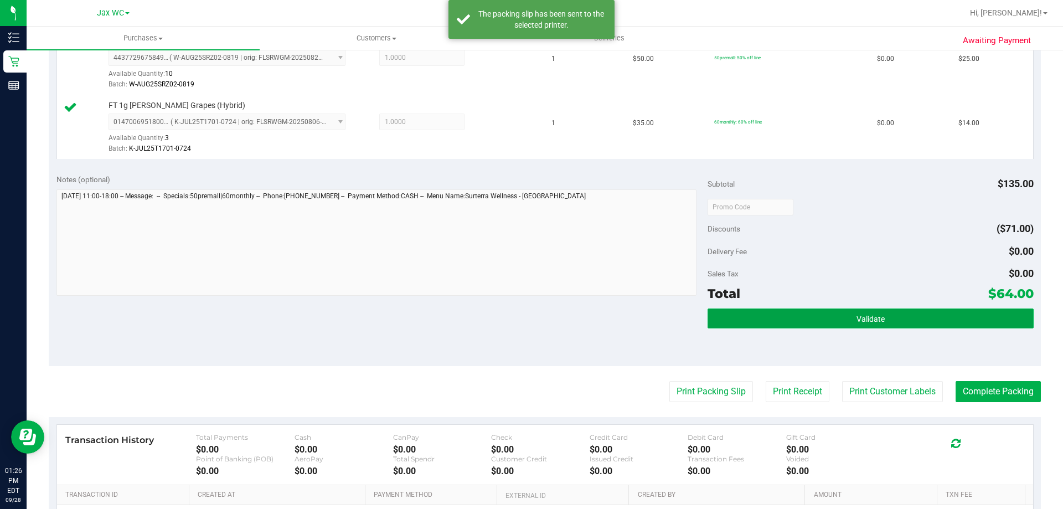
click at [777, 309] on button "Validate" at bounding box center [871, 318] width 326 height 20
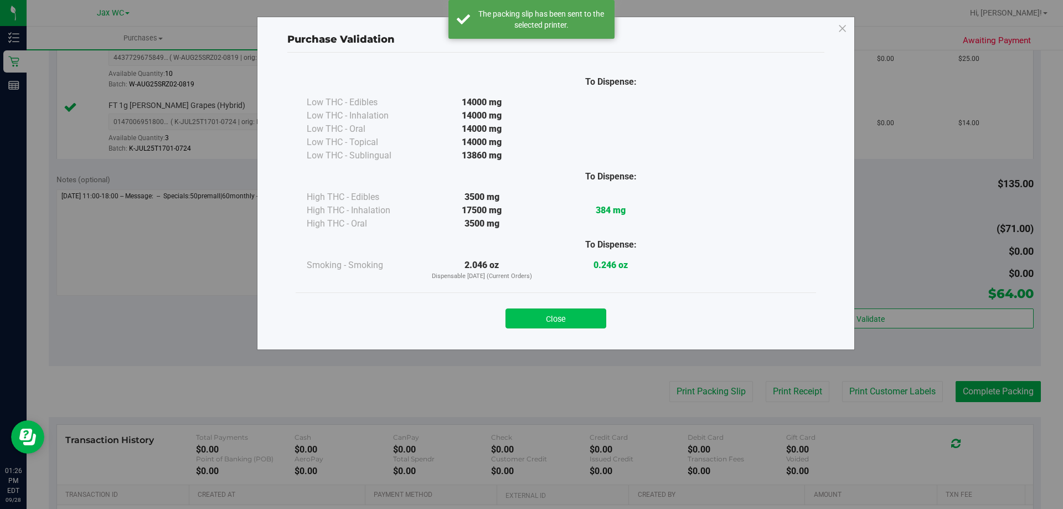
click at [571, 340] on div "Purchase Validation To Dispense: Low THC - Edibles 14000 mg" at bounding box center [556, 183] width 598 height 333
click at [566, 327] on button "Close" at bounding box center [556, 318] width 101 height 20
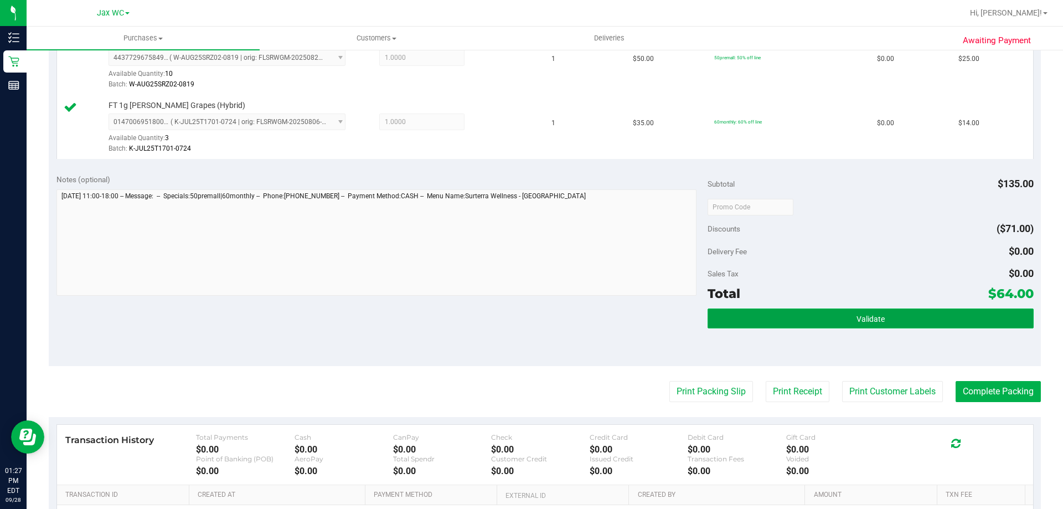
click at [853, 308] on button "Validate" at bounding box center [871, 318] width 326 height 20
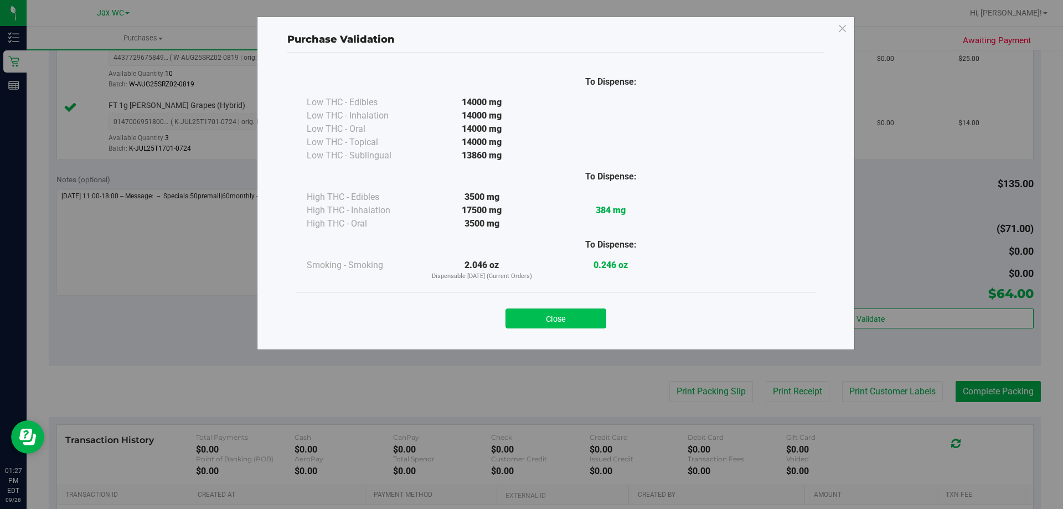
click at [562, 310] on button "Close" at bounding box center [556, 318] width 101 height 20
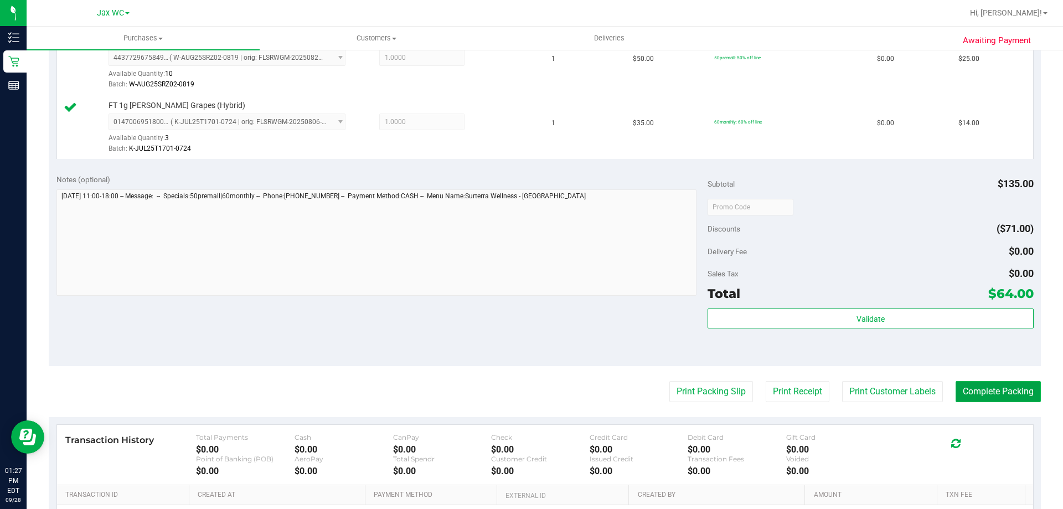
click at [1030, 390] on button "Complete Packing" at bounding box center [998, 391] width 85 height 21
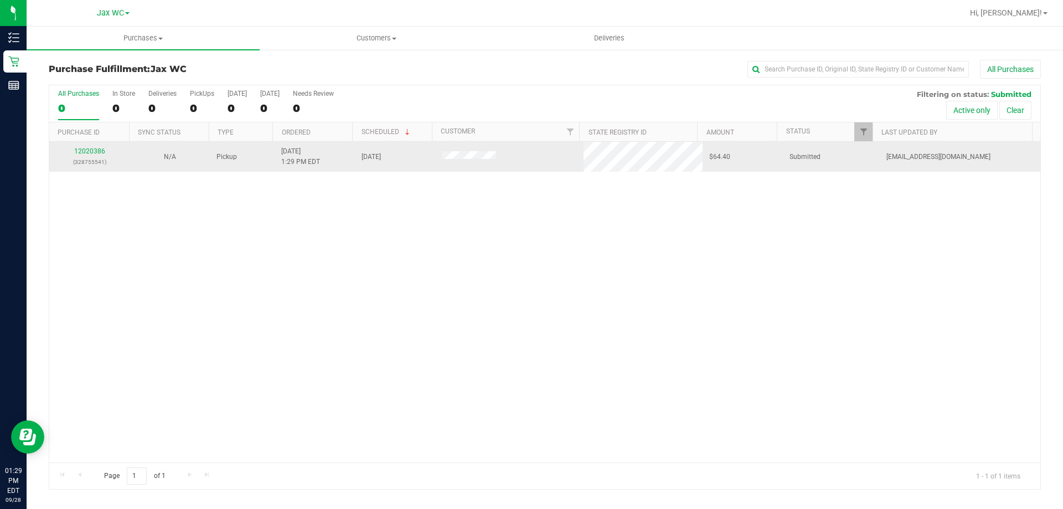
click at [87, 145] on td "12020386 (328755541)" at bounding box center [89, 157] width 80 height 30
click at [88, 151] on link "12020386" at bounding box center [89, 151] width 31 height 8
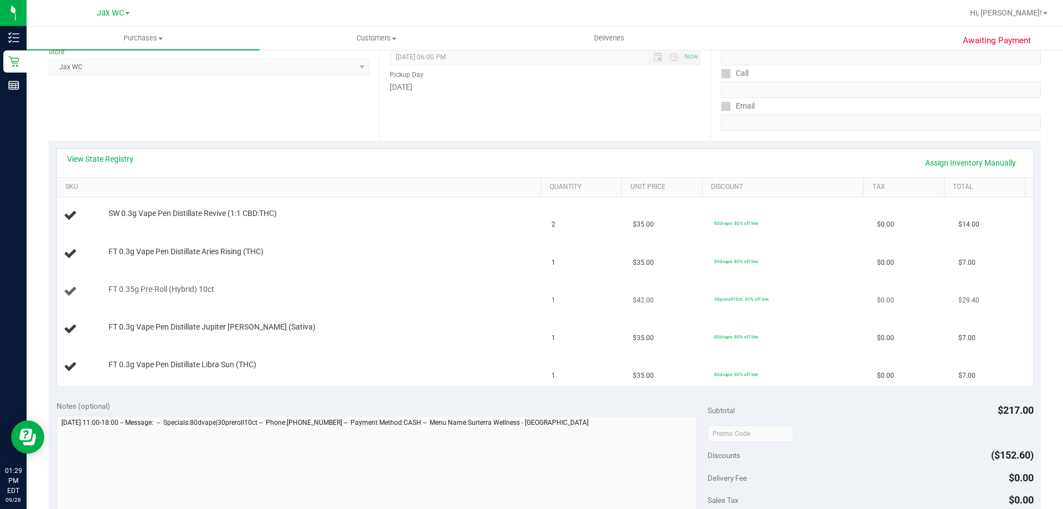
scroll to position [166, 0]
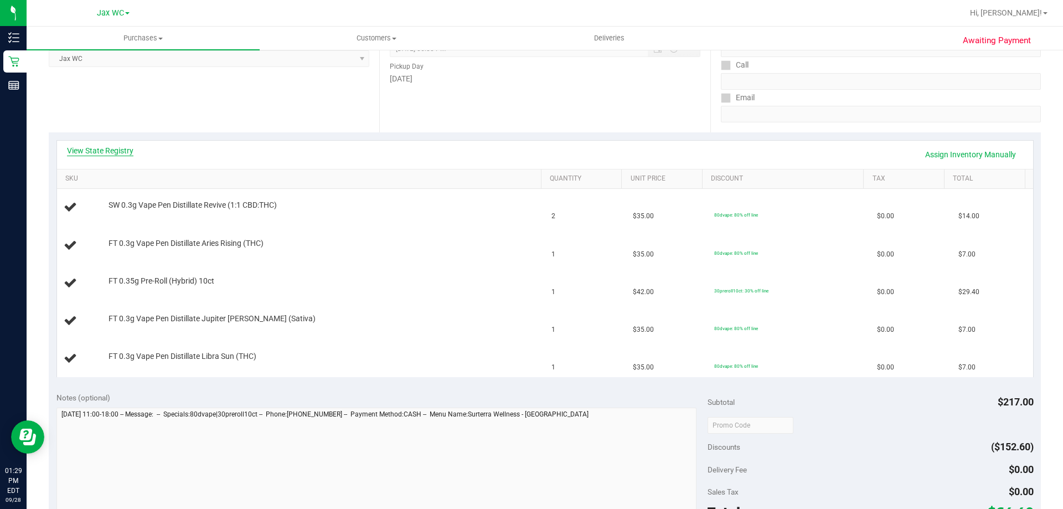
click at [117, 154] on link "View State Registry" at bounding box center [100, 150] width 66 height 11
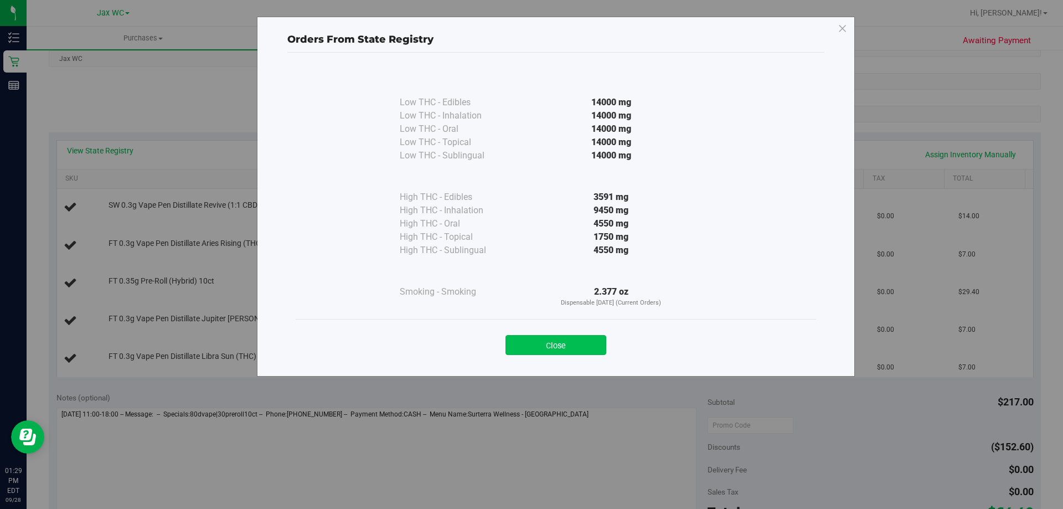
click at [581, 336] on button "Close" at bounding box center [556, 345] width 101 height 20
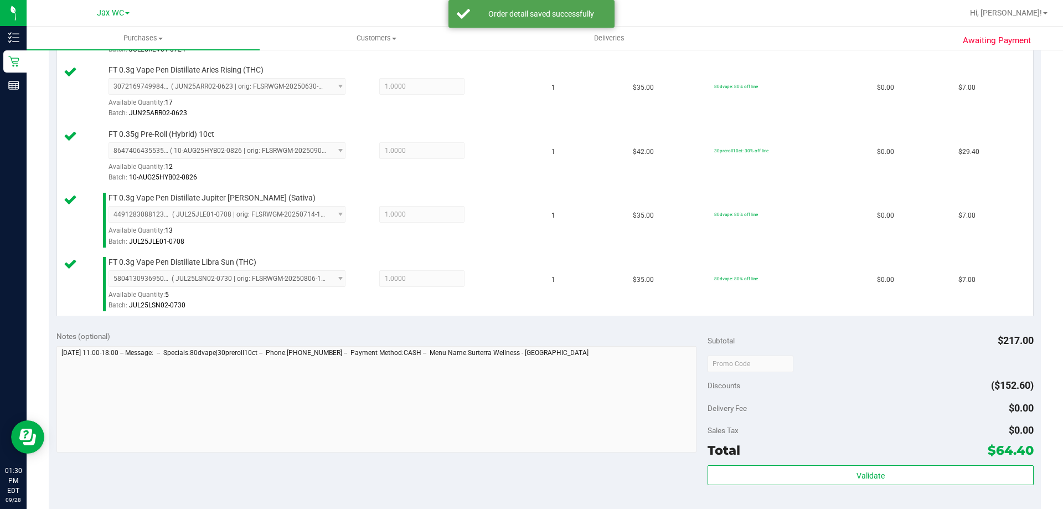
scroll to position [498, 0]
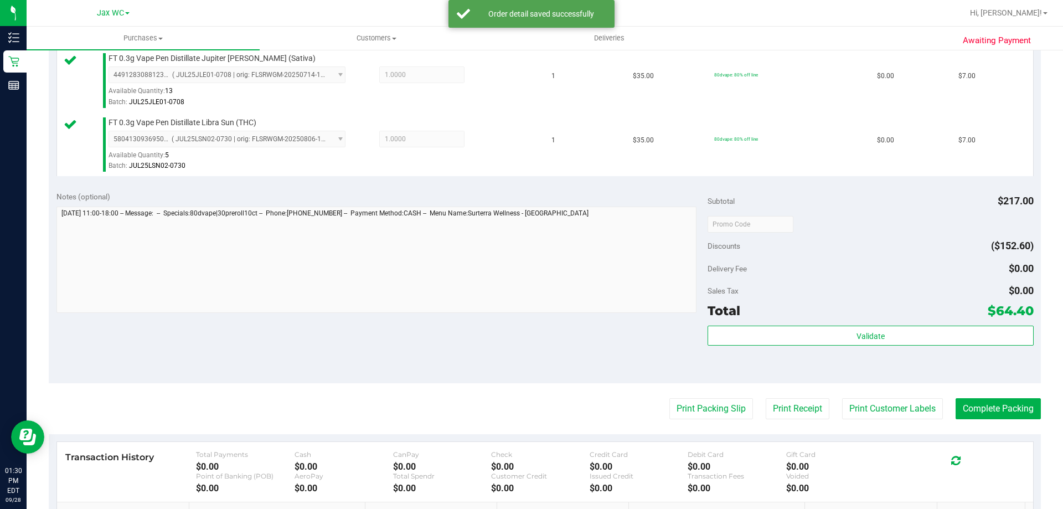
click at [851, 352] on div "Validate" at bounding box center [871, 351] width 326 height 50
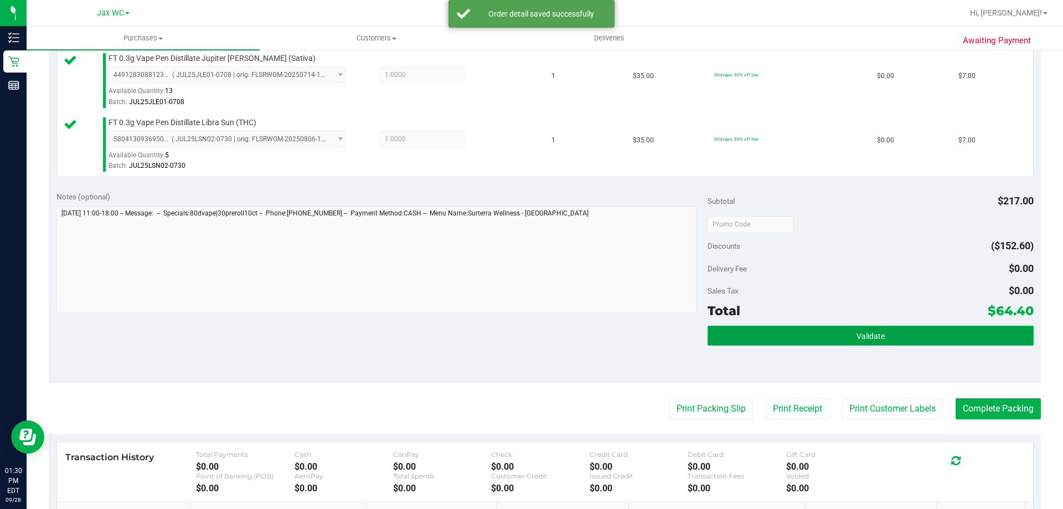
click at [857, 339] on span "Validate" at bounding box center [871, 336] width 28 height 9
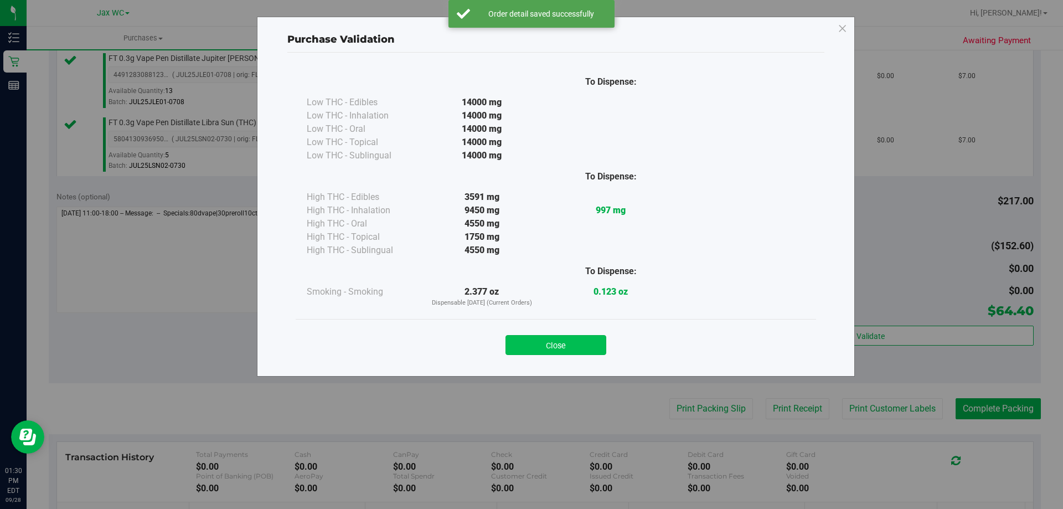
click at [596, 343] on button "Close" at bounding box center [556, 345] width 101 height 20
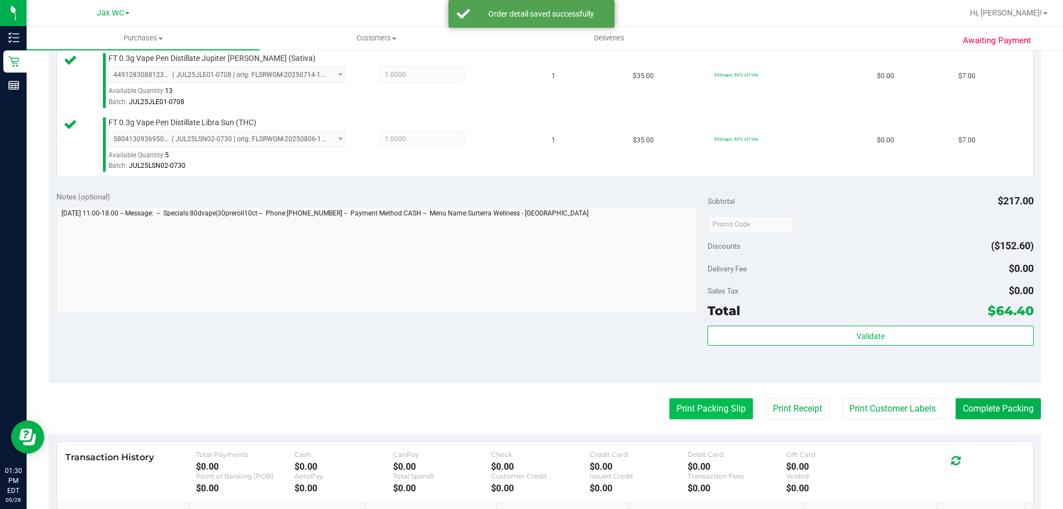
click at [682, 406] on button "Print Packing Slip" at bounding box center [711, 408] width 84 height 21
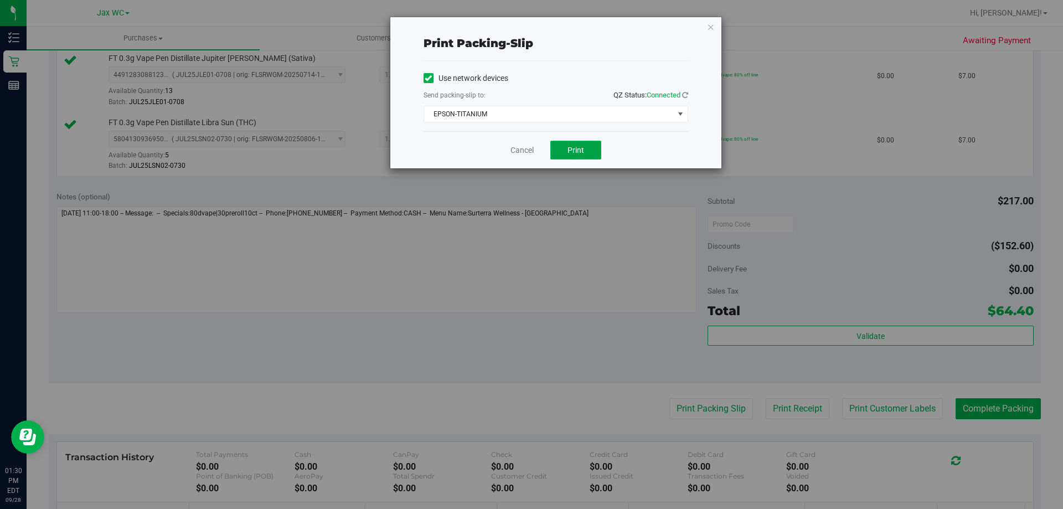
click at [580, 153] on span "Print" at bounding box center [576, 150] width 17 height 9
click at [709, 29] on icon "button" at bounding box center [711, 26] width 8 height 13
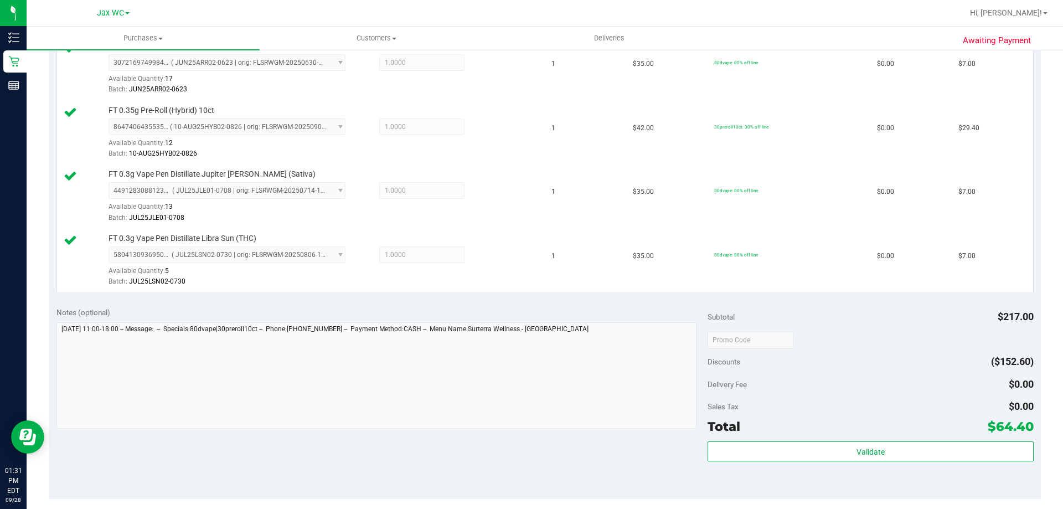
scroll to position [443, 0]
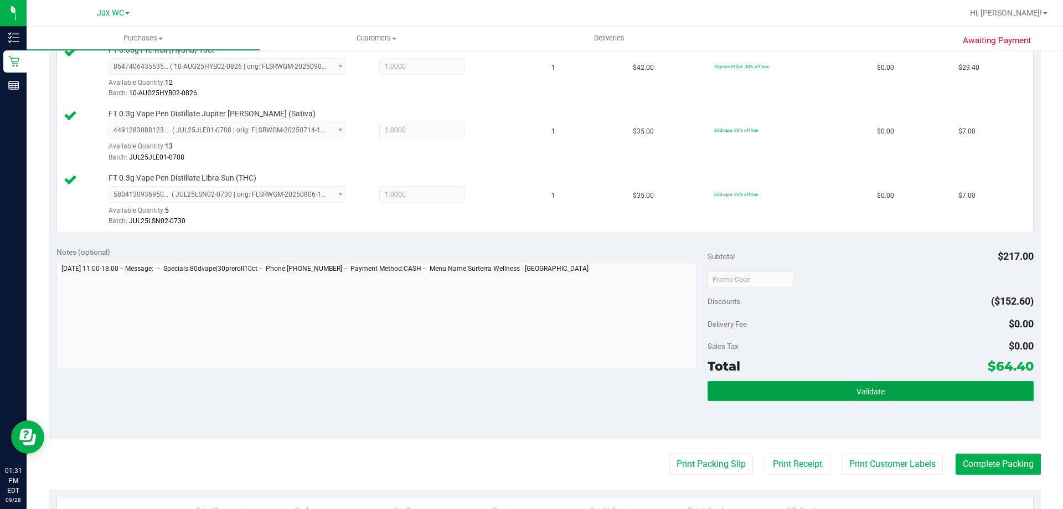
click at [806, 398] on button "Validate" at bounding box center [871, 391] width 326 height 20
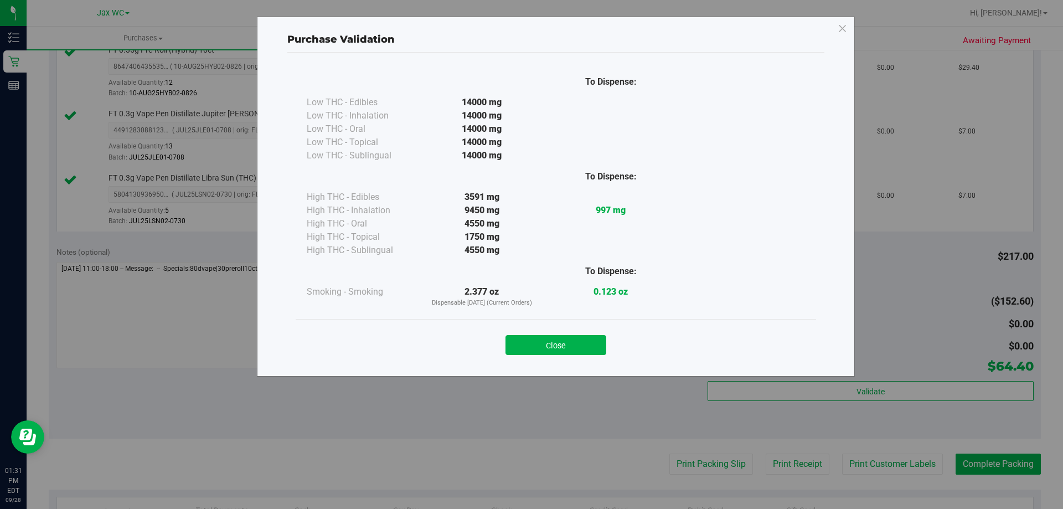
click at [580, 355] on div "Close" at bounding box center [556, 341] width 520 height 45
click at [580, 350] on button "Close" at bounding box center [556, 345] width 101 height 20
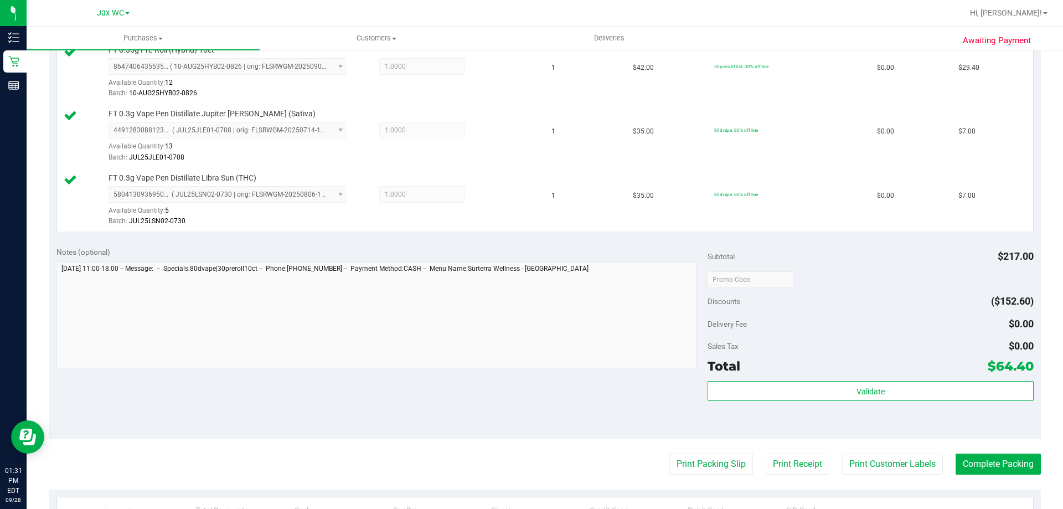
drag, startPoint x: 701, startPoint y: 464, endPoint x: 452, endPoint y: 414, distance: 254.1
click at [452, 414] on purchase-details "Back Edit Purchase Cancel Purchase View Profile # 12020386 BioTrack ID: - Submi…" at bounding box center [545, 157] width 992 height 1080
click at [452, 414] on div "Notes (optional) Subtotal $217.00 Discounts ($152.60) Delivery Fee $0.00 Sales …" at bounding box center [545, 338] width 992 height 199
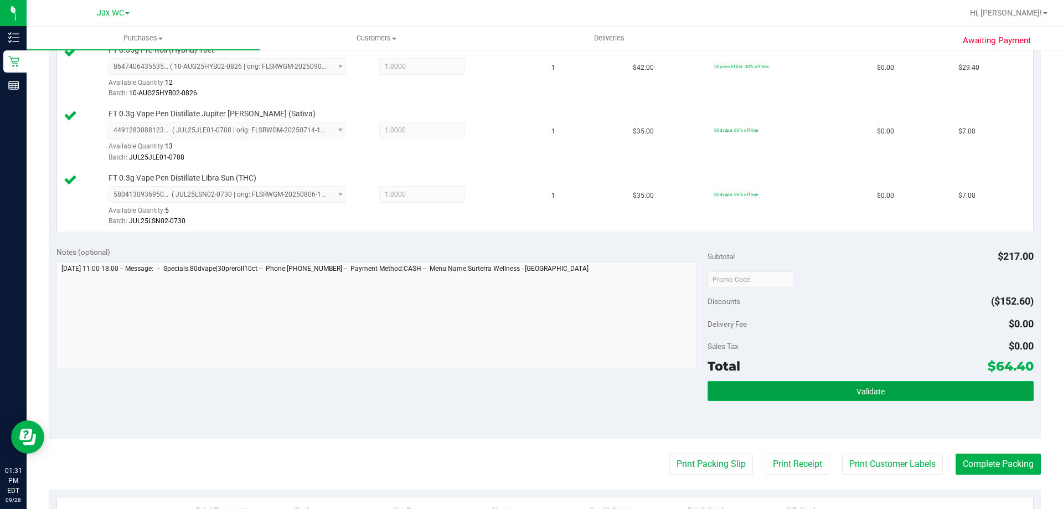
click at [907, 399] on button "Validate" at bounding box center [871, 391] width 326 height 20
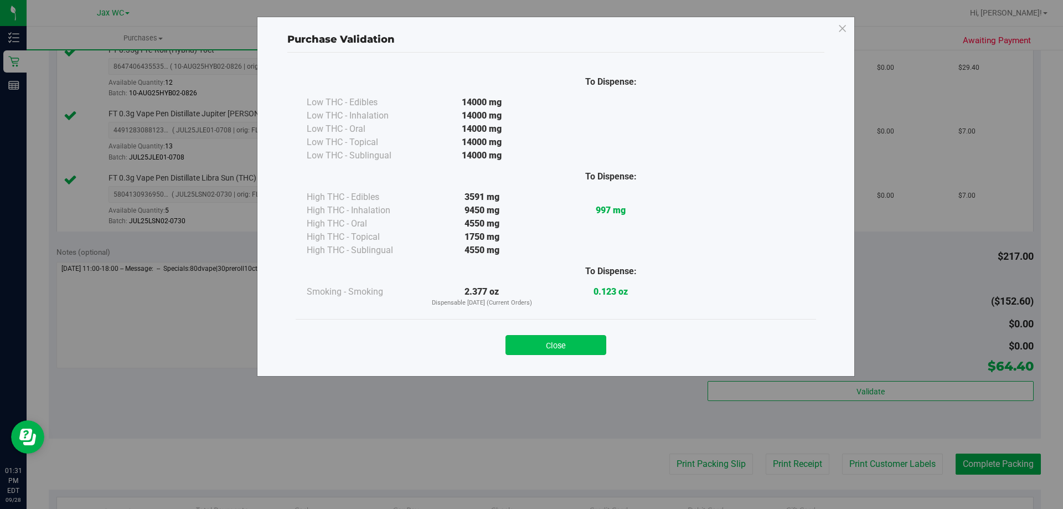
click at [525, 340] on button "Close" at bounding box center [556, 345] width 101 height 20
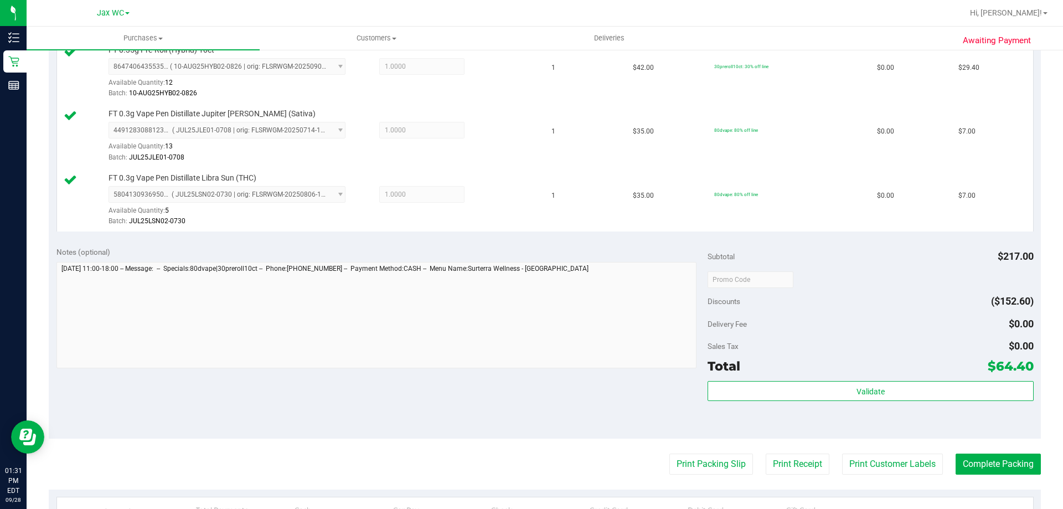
click at [1026, 476] on purchase-details "Back Edit Purchase Cancel Purchase View Profile # 12020386 BioTrack ID: - Submi…" at bounding box center [545, 157] width 992 height 1080
click at [1017, 471] on button "Complete Packing" at bounding box center [998, 463] width 85 height 21
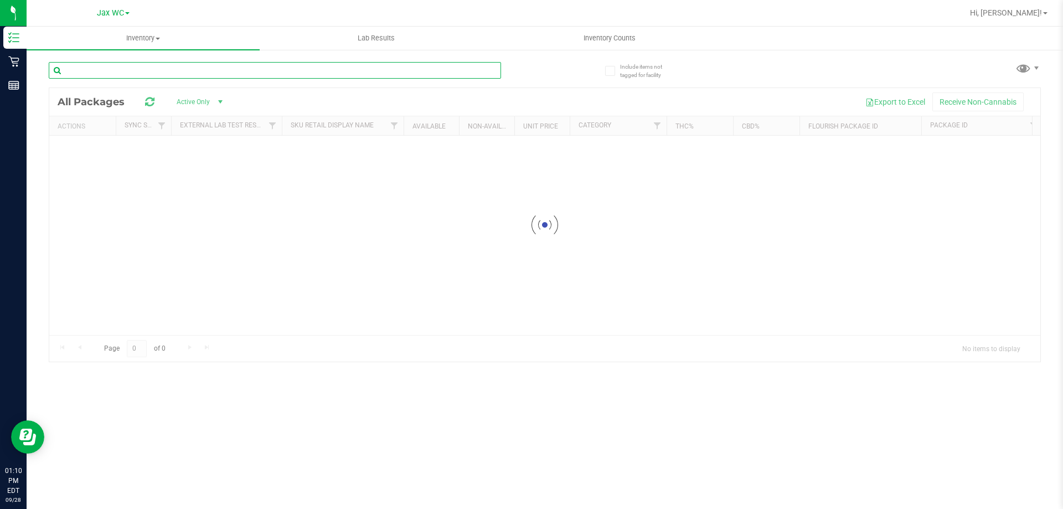
click at [157, 71] on input "text" at bounding box center [275, 70] width 452 height 17
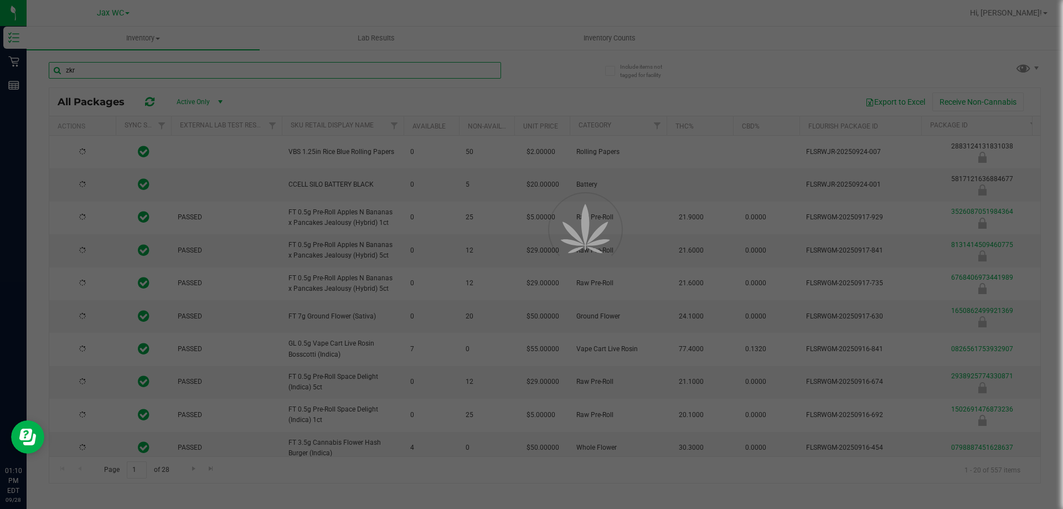
type input "zkr"
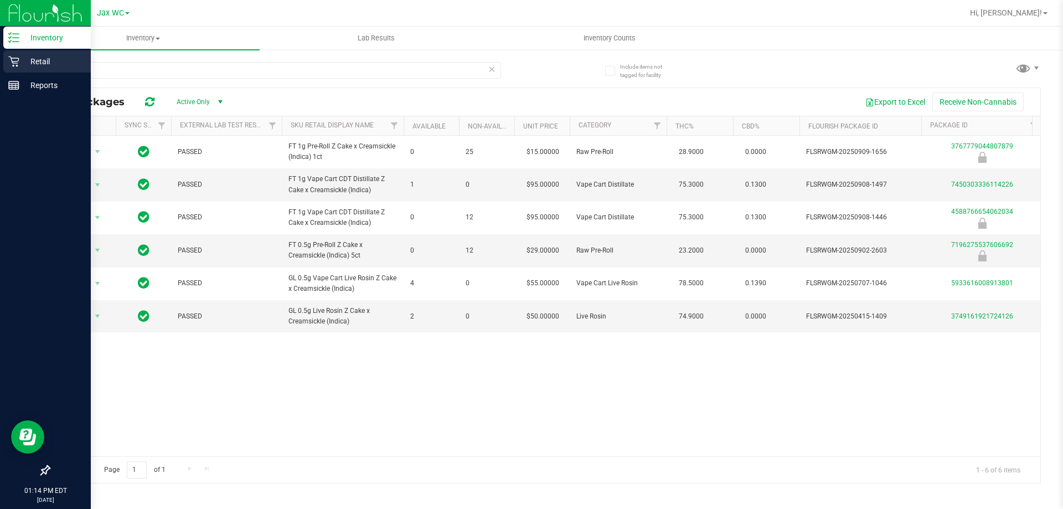
click at [21, 57] on p "Retail" at bounding box center [52, 61] width 66 height 13
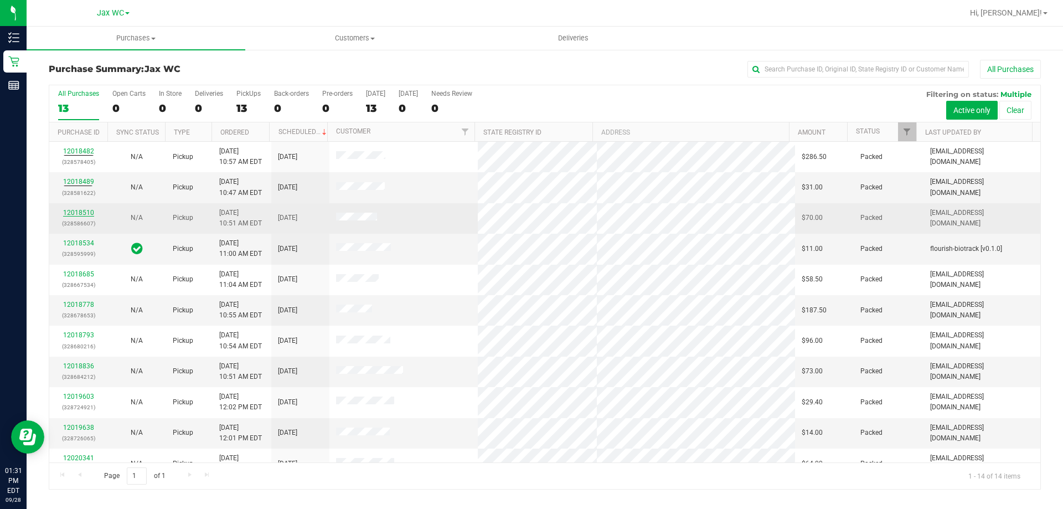
drag, startPoint x: 77, startPoint y: 208, endPoint x: 73, endPoint y: 215, distance: 8.9
drag, startPoint x: 73, startPoint y: 215, endPoint x: 99, endPoint y: 229, distance: 29.7
click at [99, 220] on p "(328586607)" at bounding box center [78, 223] width 45 height 11
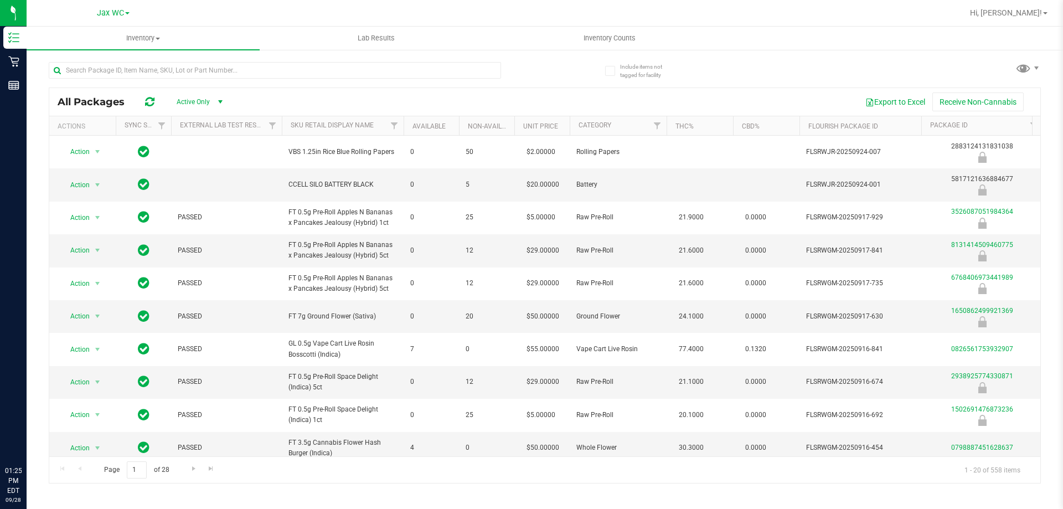
click at [106, 71] on input "text" at bounding box center [275, 70] width 452 height 17
type input "wbv"
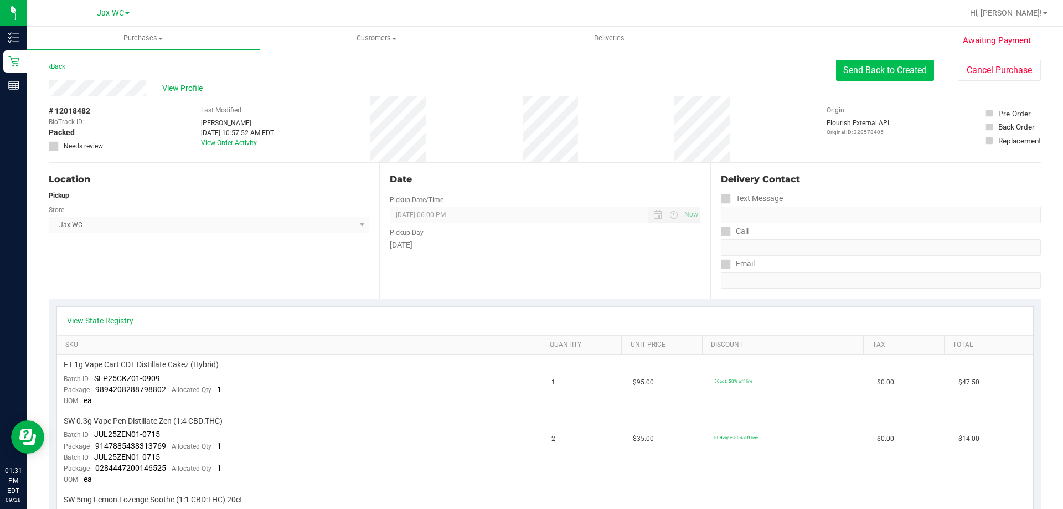
click at [877, 68] on button "Send Back to Created" at bounding box center [885, 70] width 98 height 21
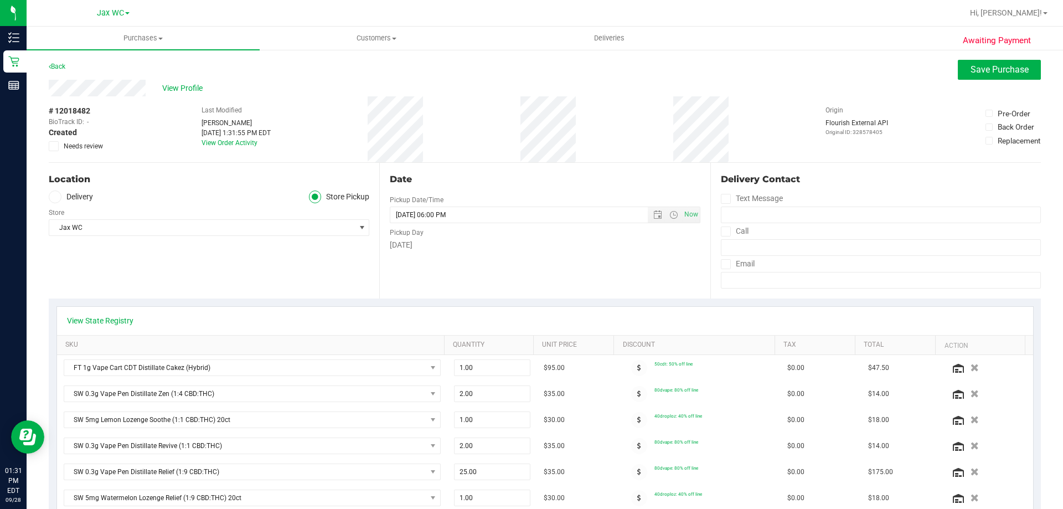
scroll to position [332, 0]
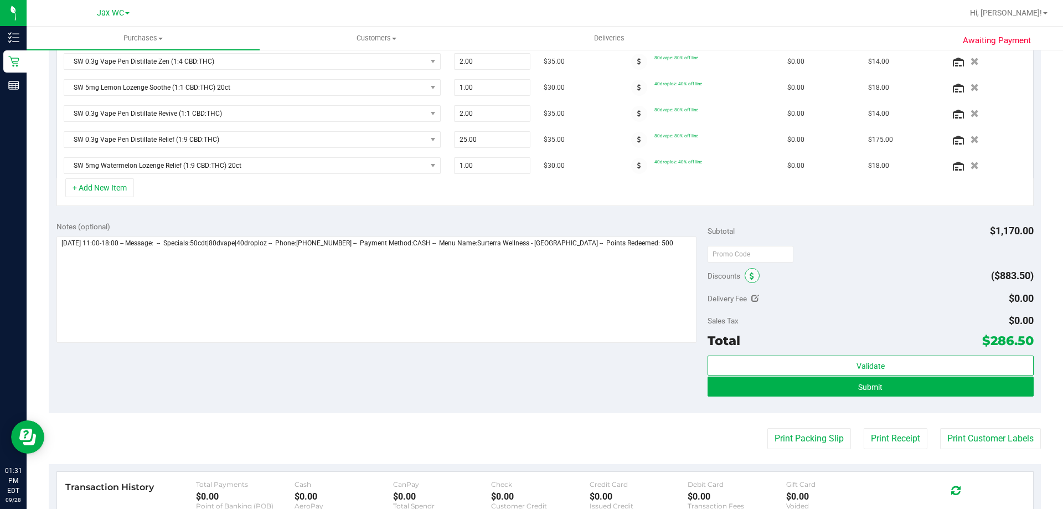
click at [745, 279] on span at bounding box center [752, 275] width 15 height 15
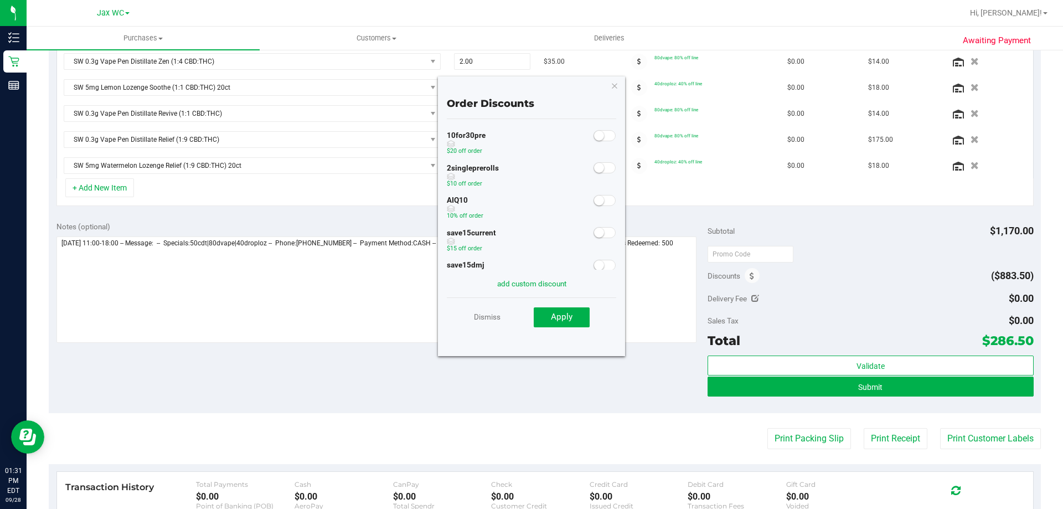
click at [599, 206] on div at bounding box center [605, 200] width 23 height 14
click at [599, 203] on span at bounding box center [605, 200] width 22 height 11
click at [563, 321] on span "Apply" at bounding box center [562, 317] width 22 height 10
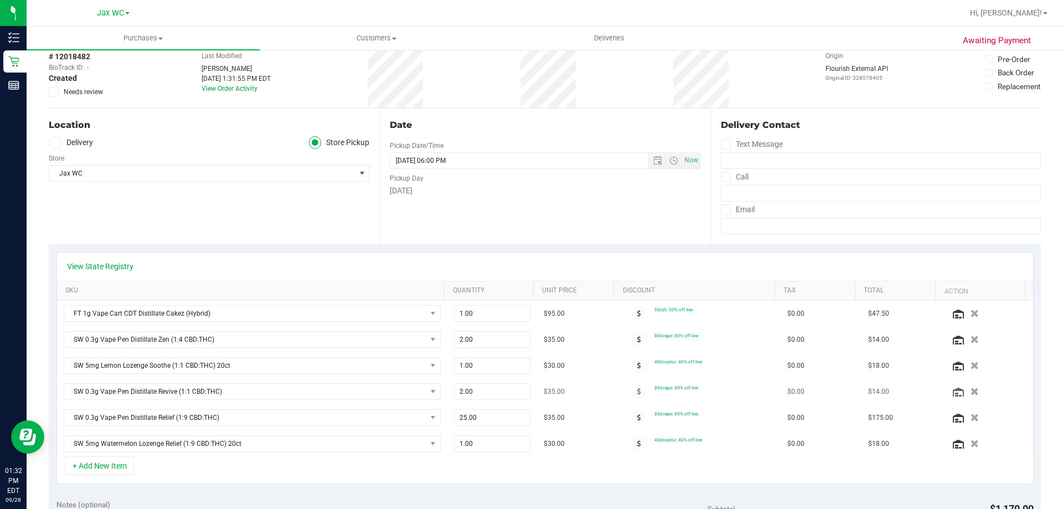
scroll to position [0, 0]
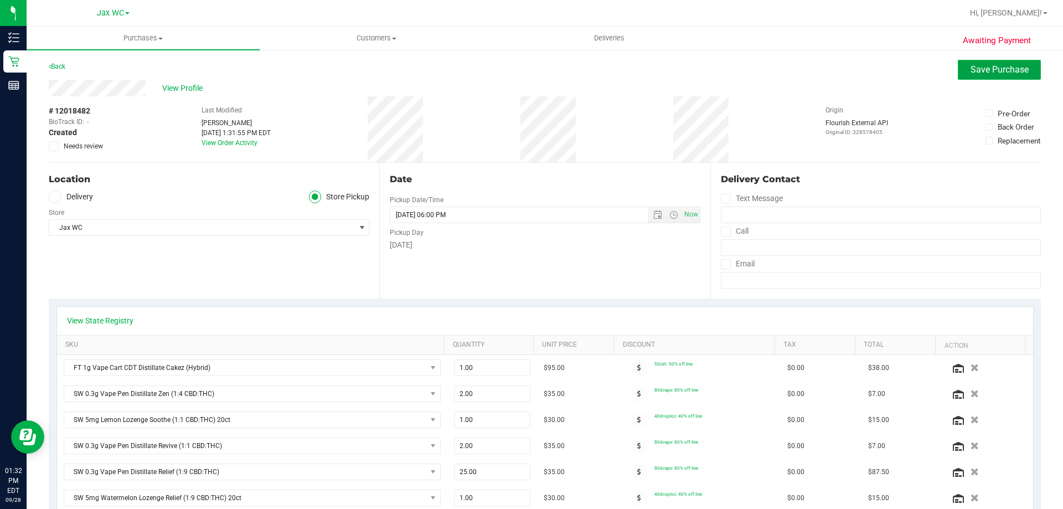
click at [992, 63] on button "Save Purchase" at bounding box center [999, 70] width 83 height 20
click at [529, 122] on div "Purchases Summary of purchases Fulfillment All purchases Customers All customer…" at bounding box center [545, 268] width 1036 height 482
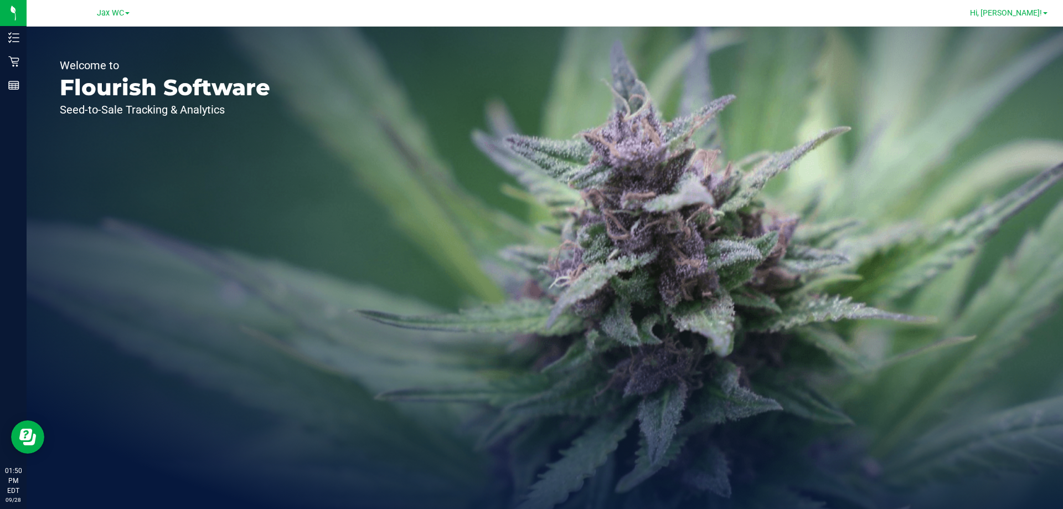
click at [1033, 18] on link "Hi, [PERSON_NAME]!" at bounding box center [1009, 13] width 86 height 12
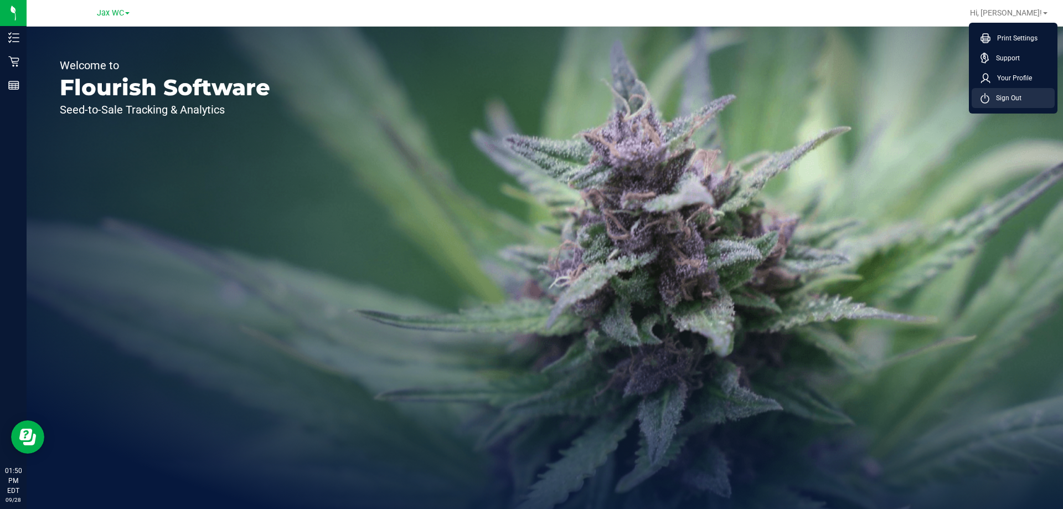
click at [1041, 107] on li "Sign Out" at bounding box center [1013, 98] width 83 height 20
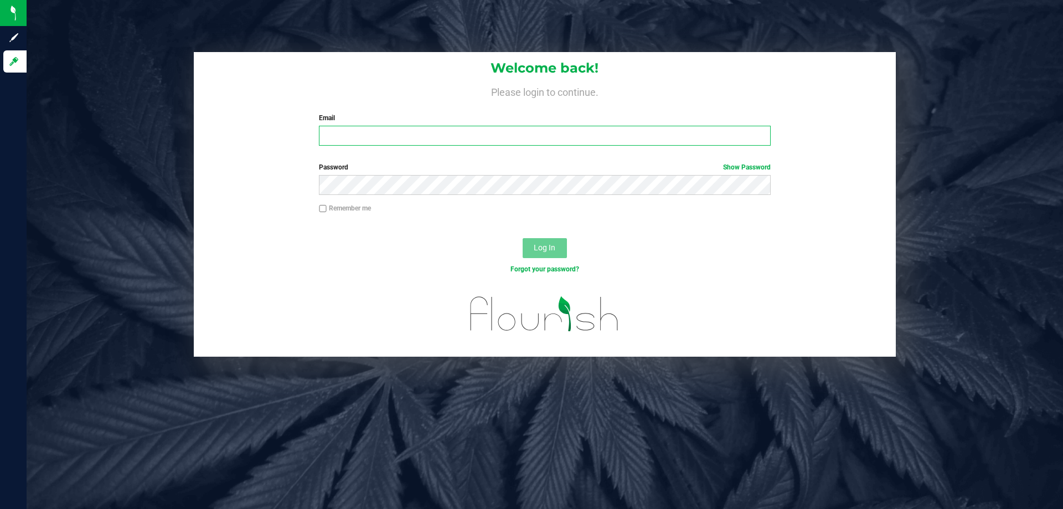
click at [359, 136] on input "Email" at bounding box center [544, 136] width 451 height 20
type input "[EMAIL_ADDRESS][DOMAIN_NAME]"
click at [557, 196] on div "Password Show Password" at bounding box center [545, 182] width 702 height 41
click at [523, 238] on button "Log In" at bounding box center [545, 248] width 44 height 20
